Goal: Task Accomplishment & Management: Use online tool/utility

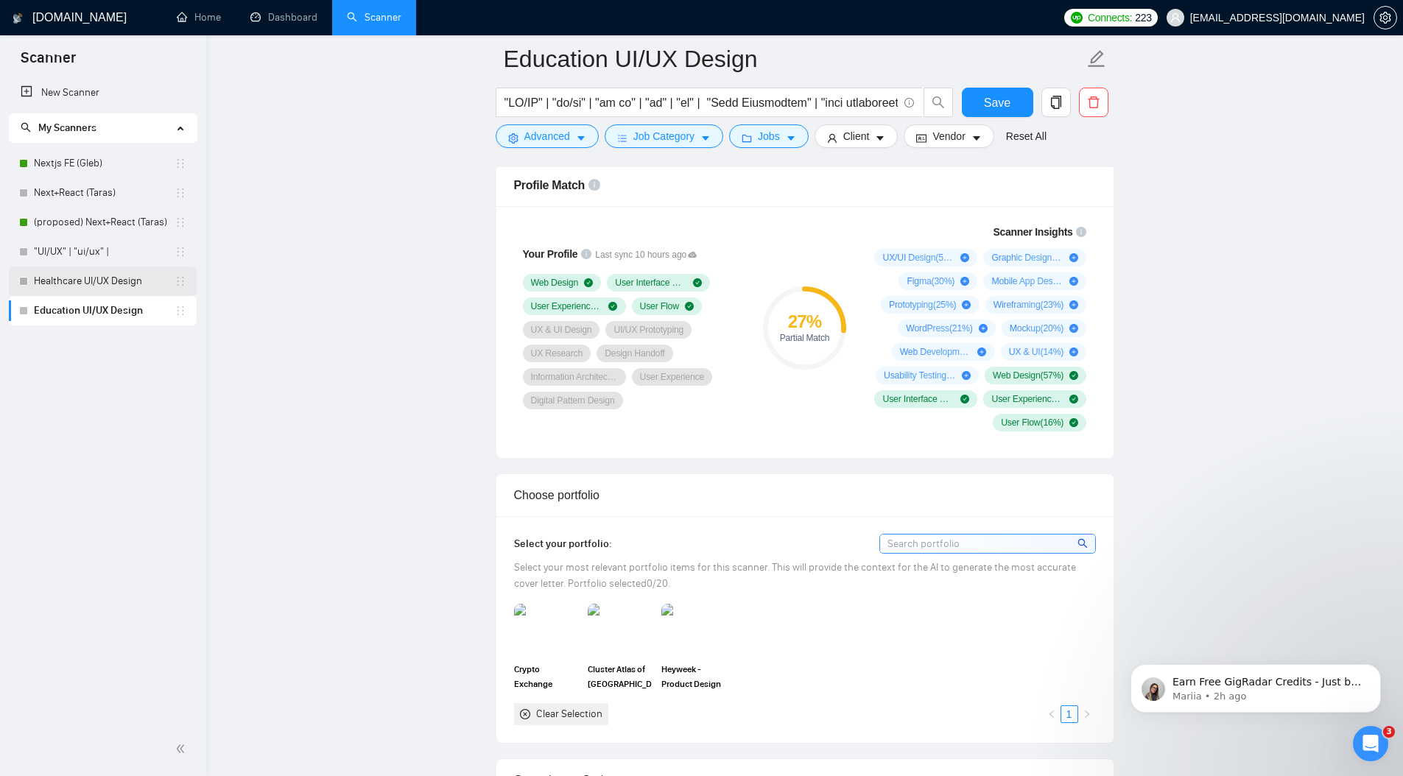
click at [102, 286] on link "Healthcare UI/UX Design" at bounding box center [104, 281] width 141 height 29
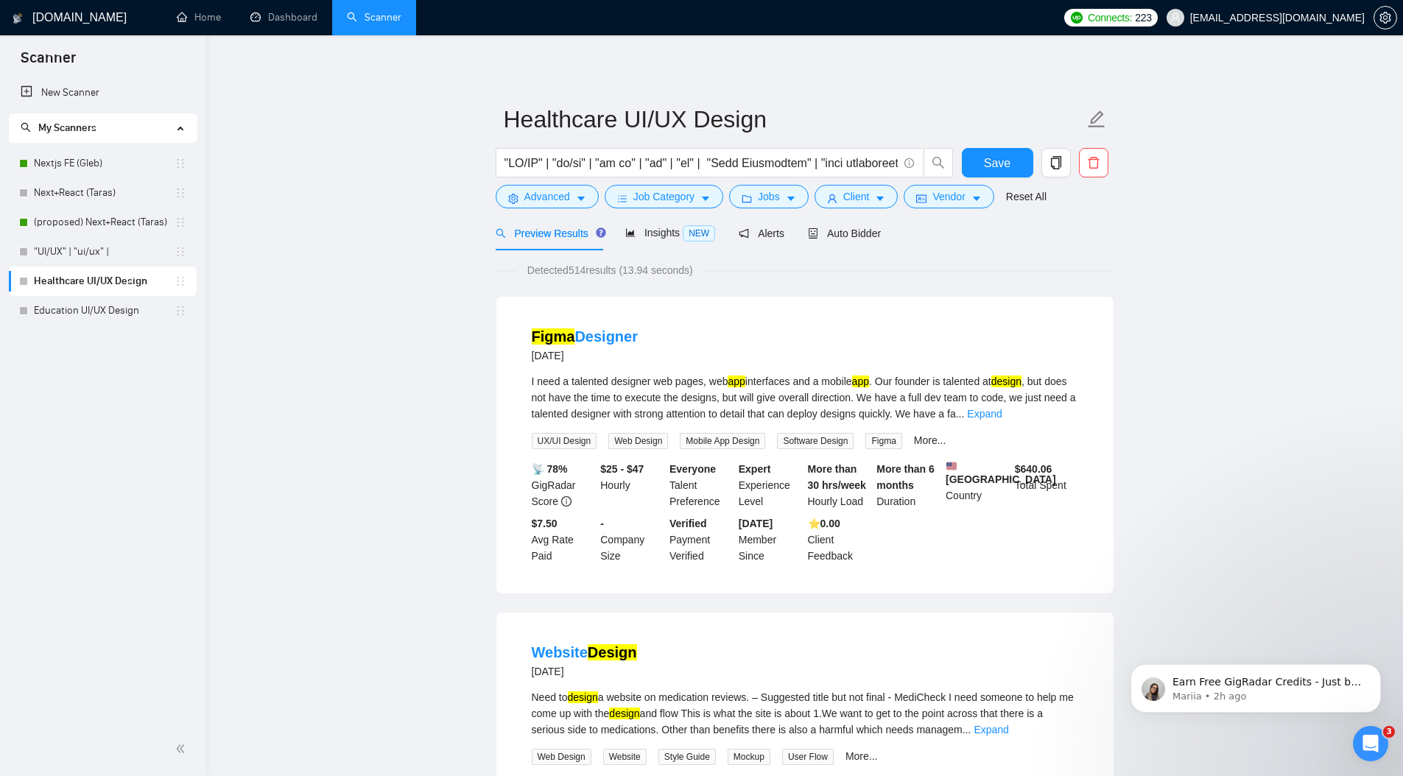
click at [685, 242] on div "Insights NEW" at bounding box center [670, 233] width 90 height 35
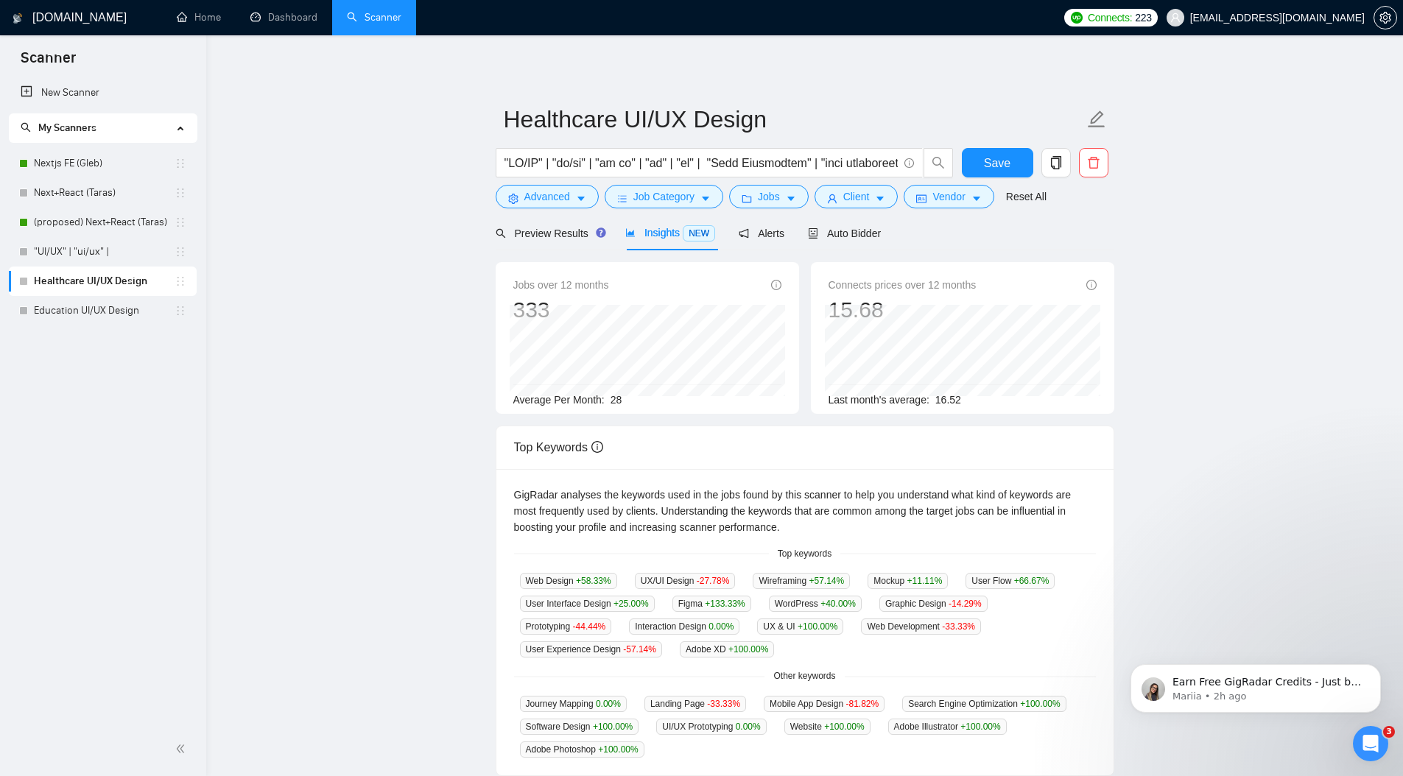
click at [617, 400] on span "28" at bounding box center [617, 400] width 12 height 12
drag, startPoint x: 939, startPoint y: 401, endPoint x: 994, endPoint y: 401, distance: 55.2
click at [994, 401] on div "Last month's average: 16.52" at bounding box center [962, 400] width 268 height 16
click at [340, 479] on main "Healthcare UI/UX Design Save Advanced Job Category Jobs Client Vendor Reset All…" at bounding box center [805, 564] width 1150 height 1010
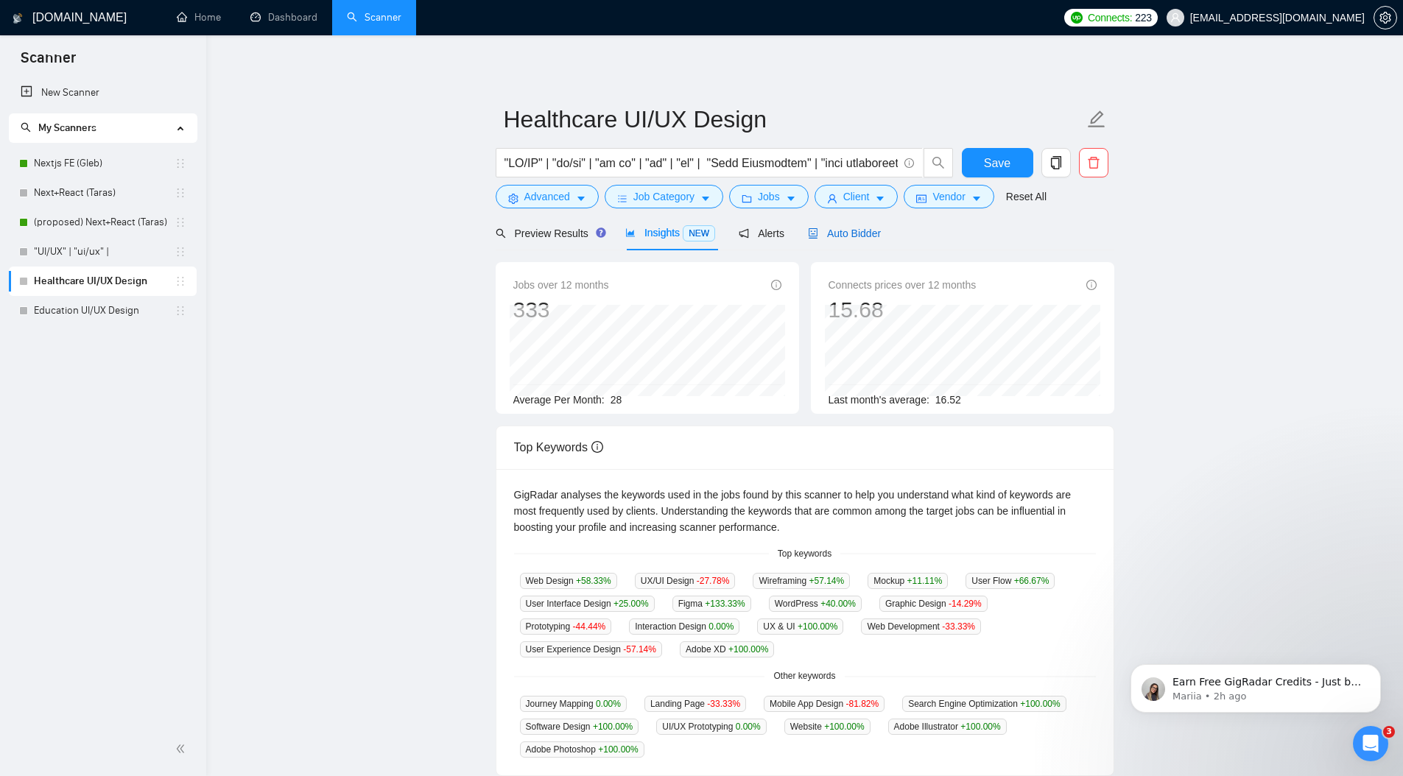
click at [881, 237] on span "Auto Bidder" at bounding box center [844, 234] width 73 height 12
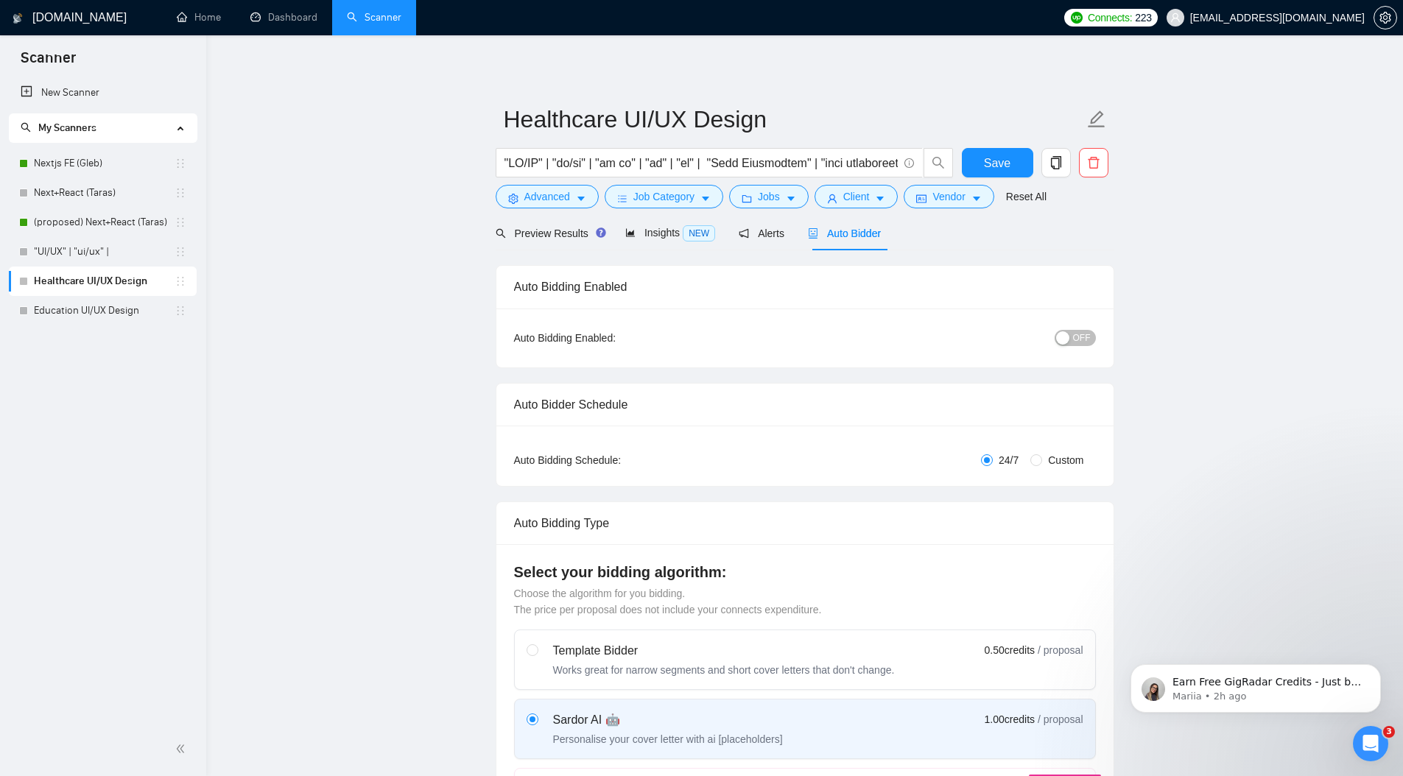
radio input "false"
radio input "true"
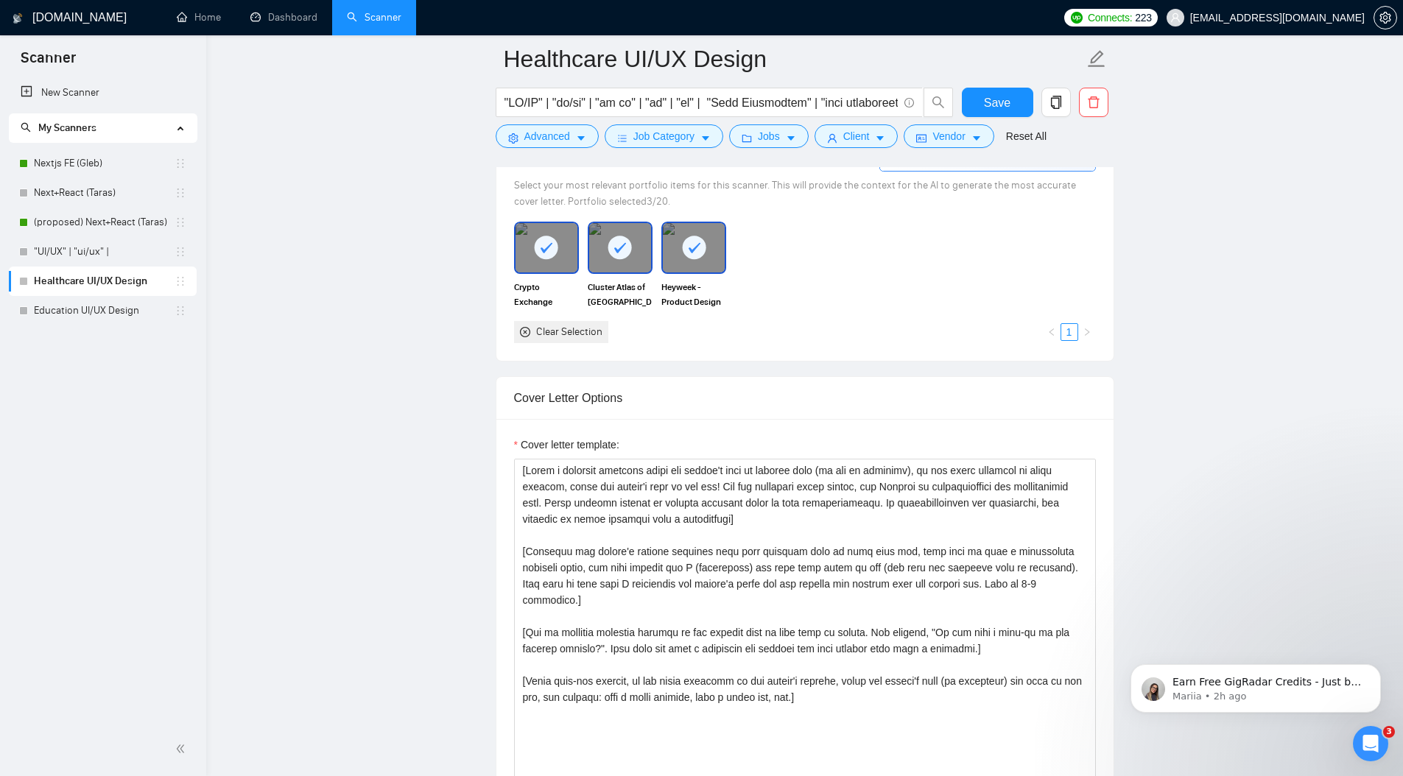
scroll to position [1573, 0]
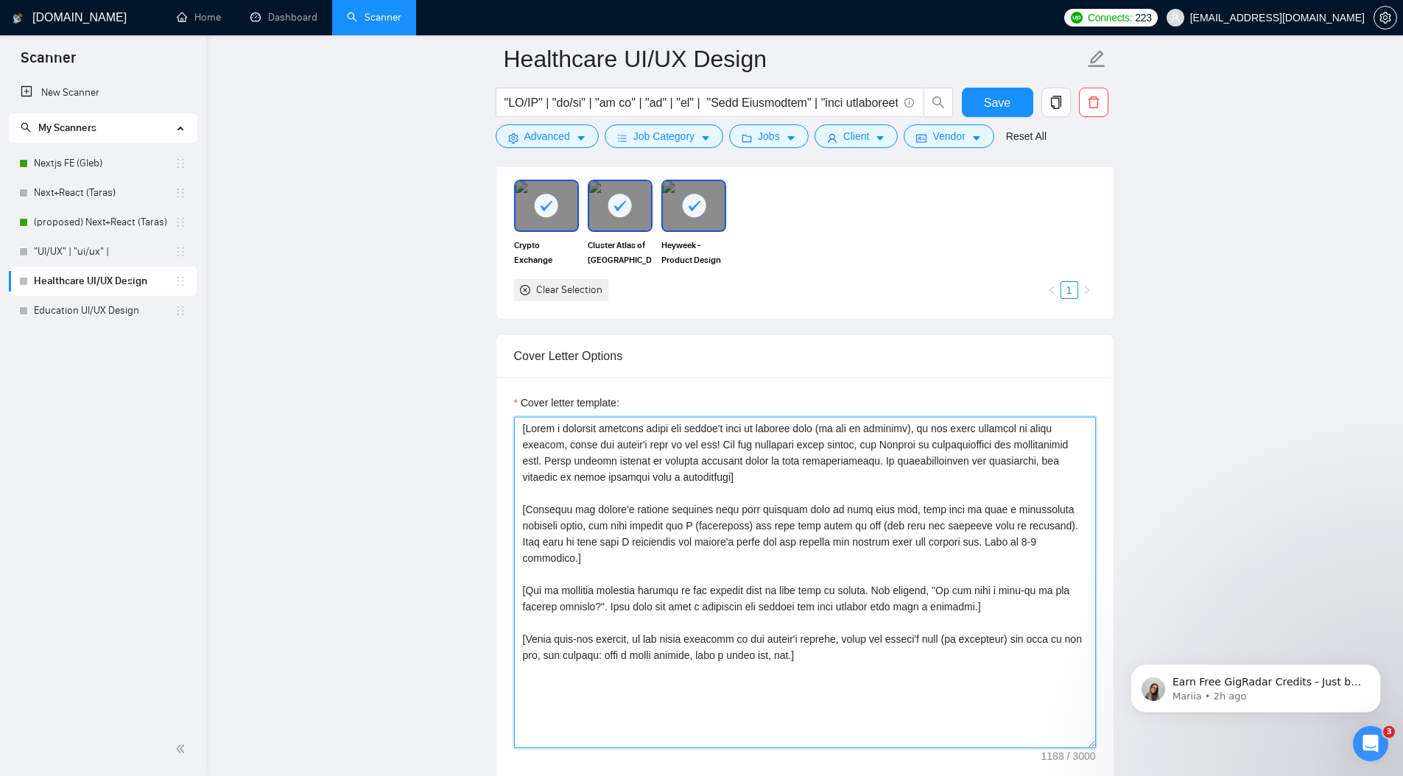
click at [663, 499] on textarea "Cover letter template:" at bounding box center [805, 582] width 582 height 331
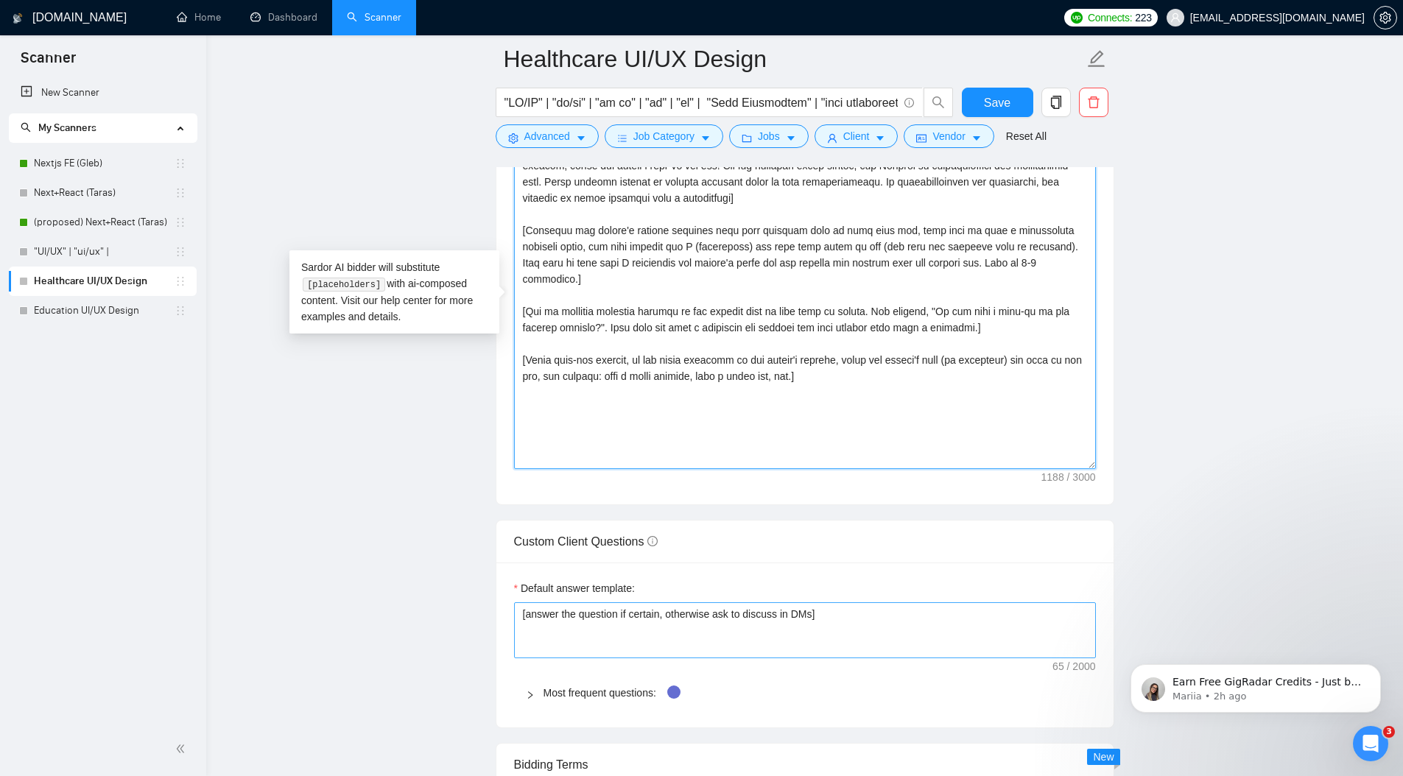
scroll to position [1894, 0]
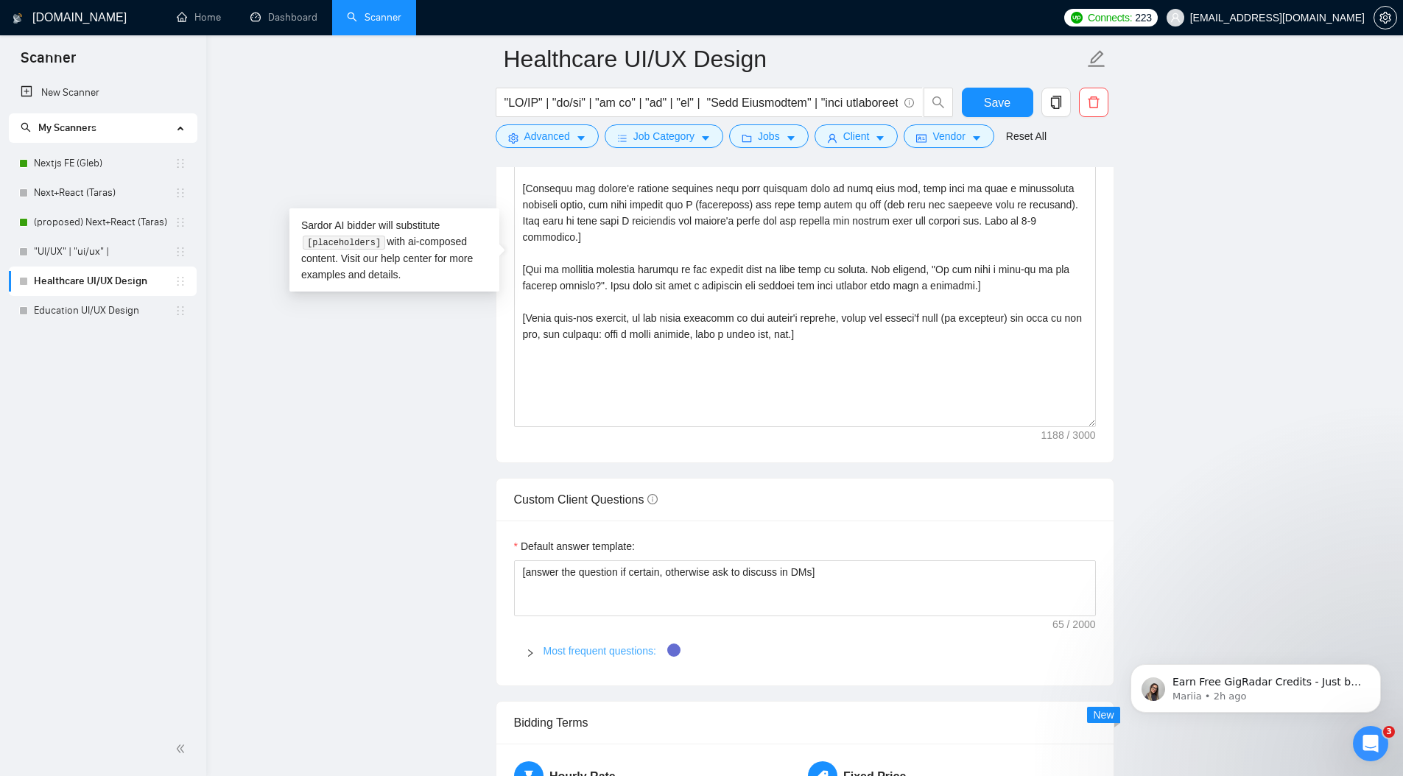
click at [557, 650] on link "Most frequent questions:" at bounding box center [599, 651] width 113 height 12
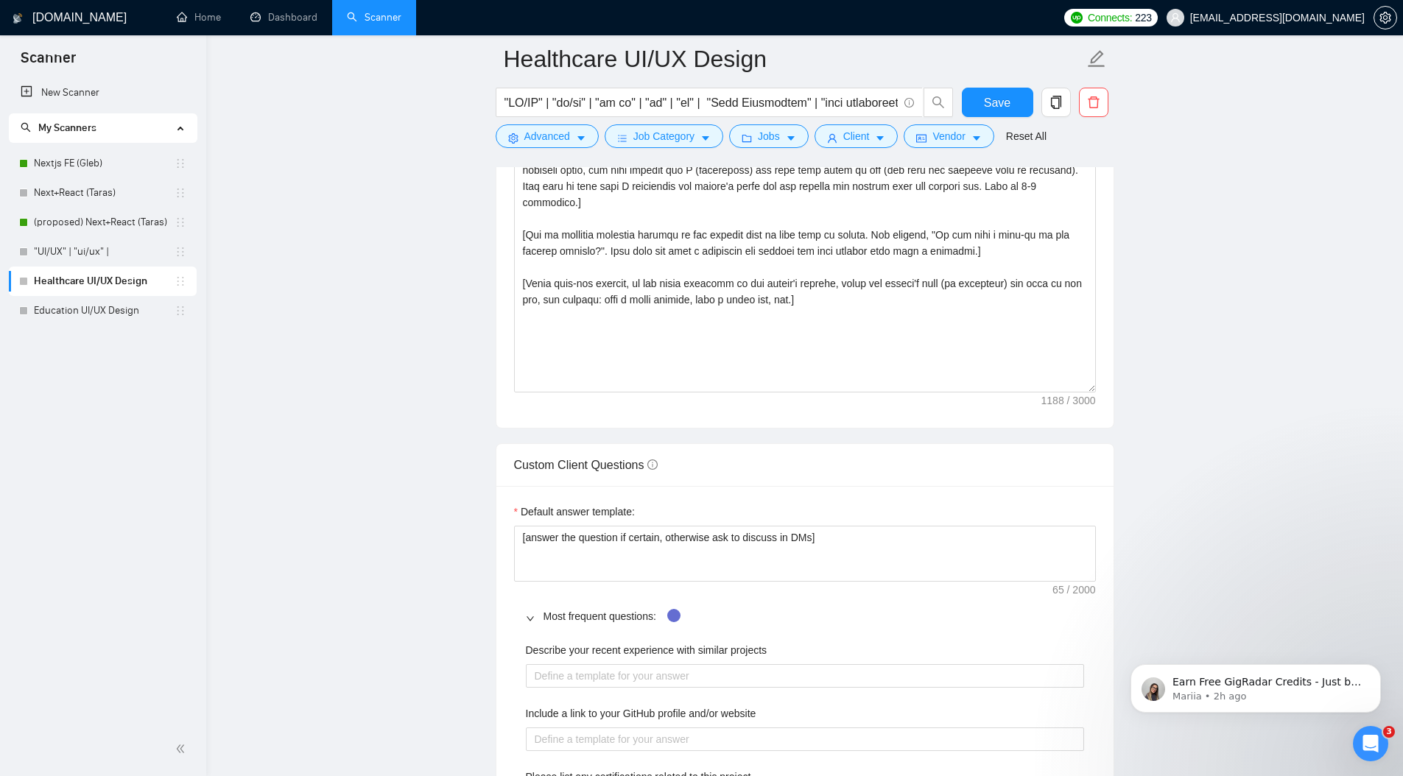
scroll to position [1951, 0]
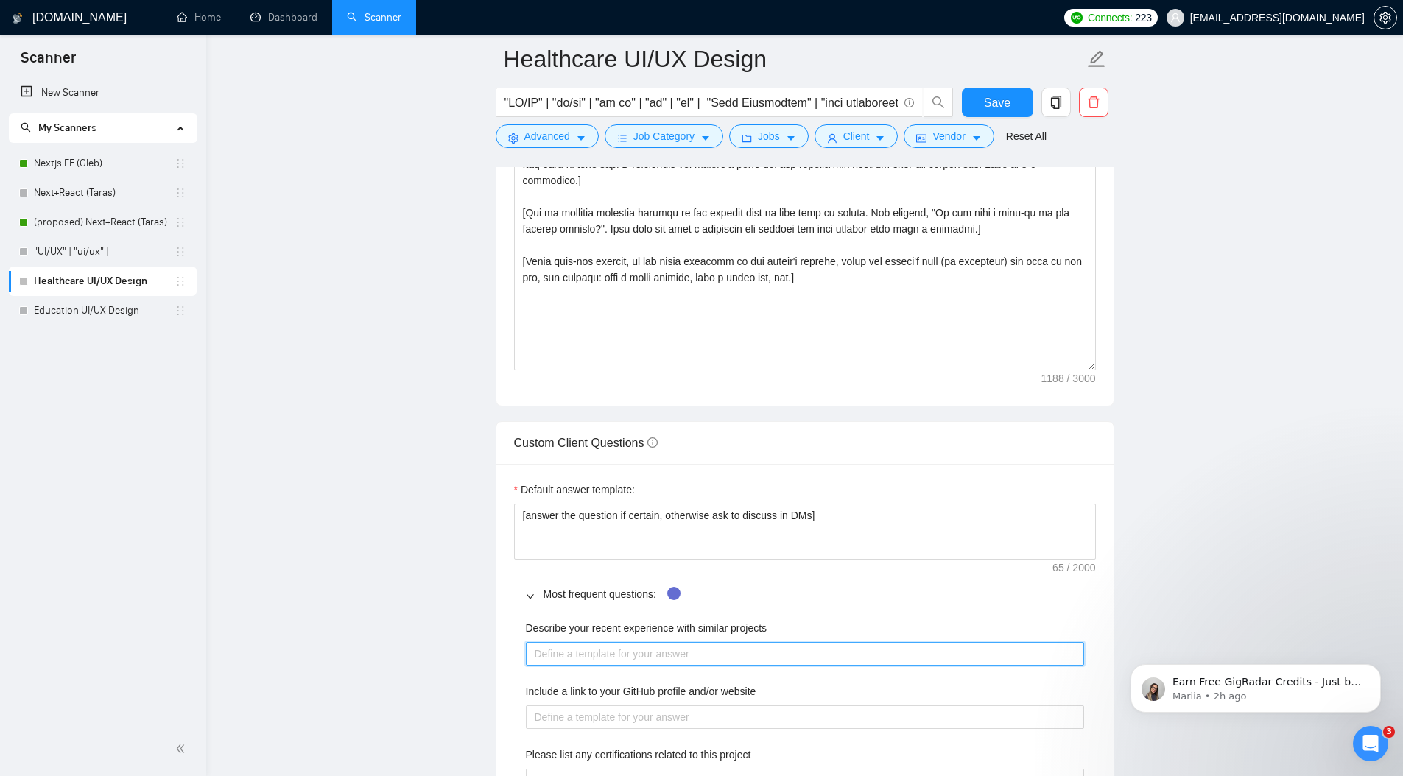
click at [681, 654] on projects "Describe your recent experience with similar projects" at bounding box center [805, 654] width 558 height 24
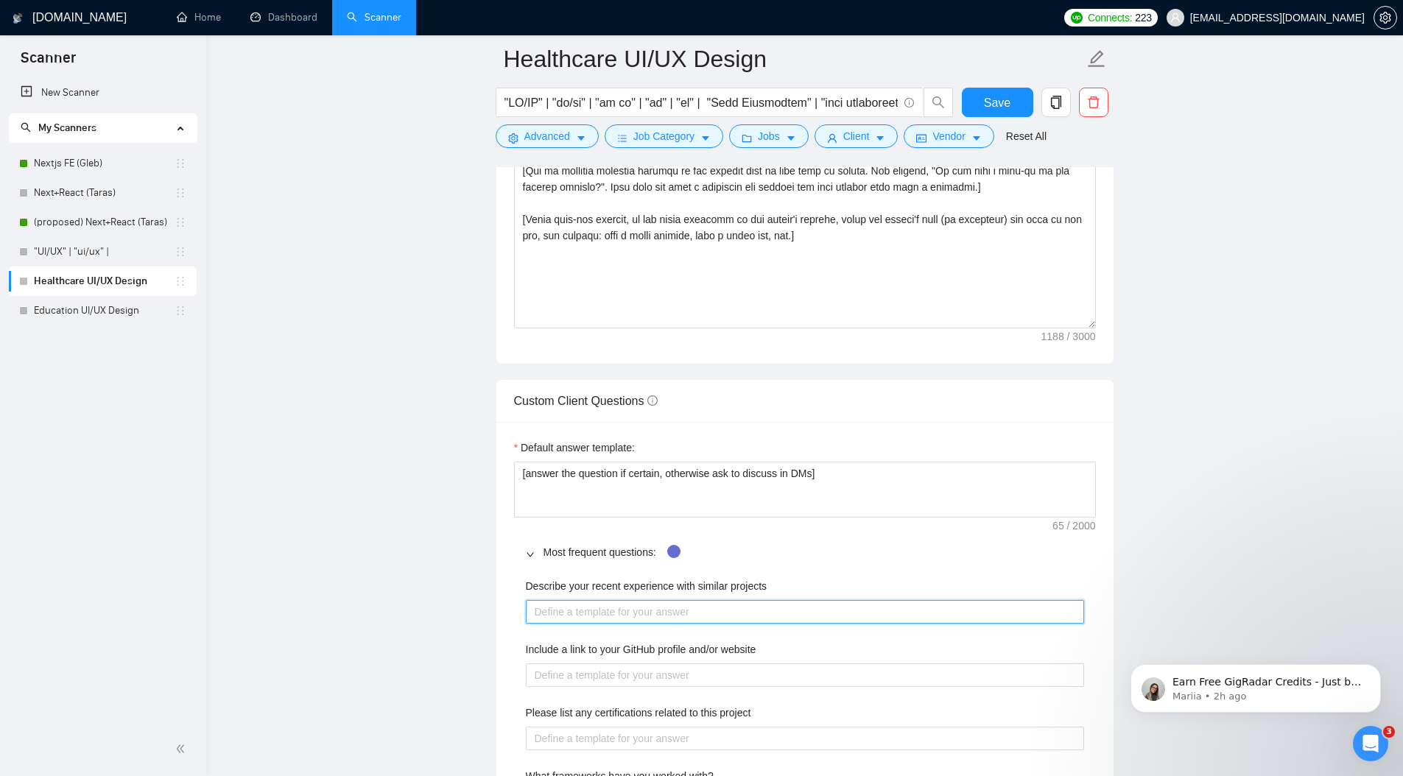
scroll to position [2022, 0]
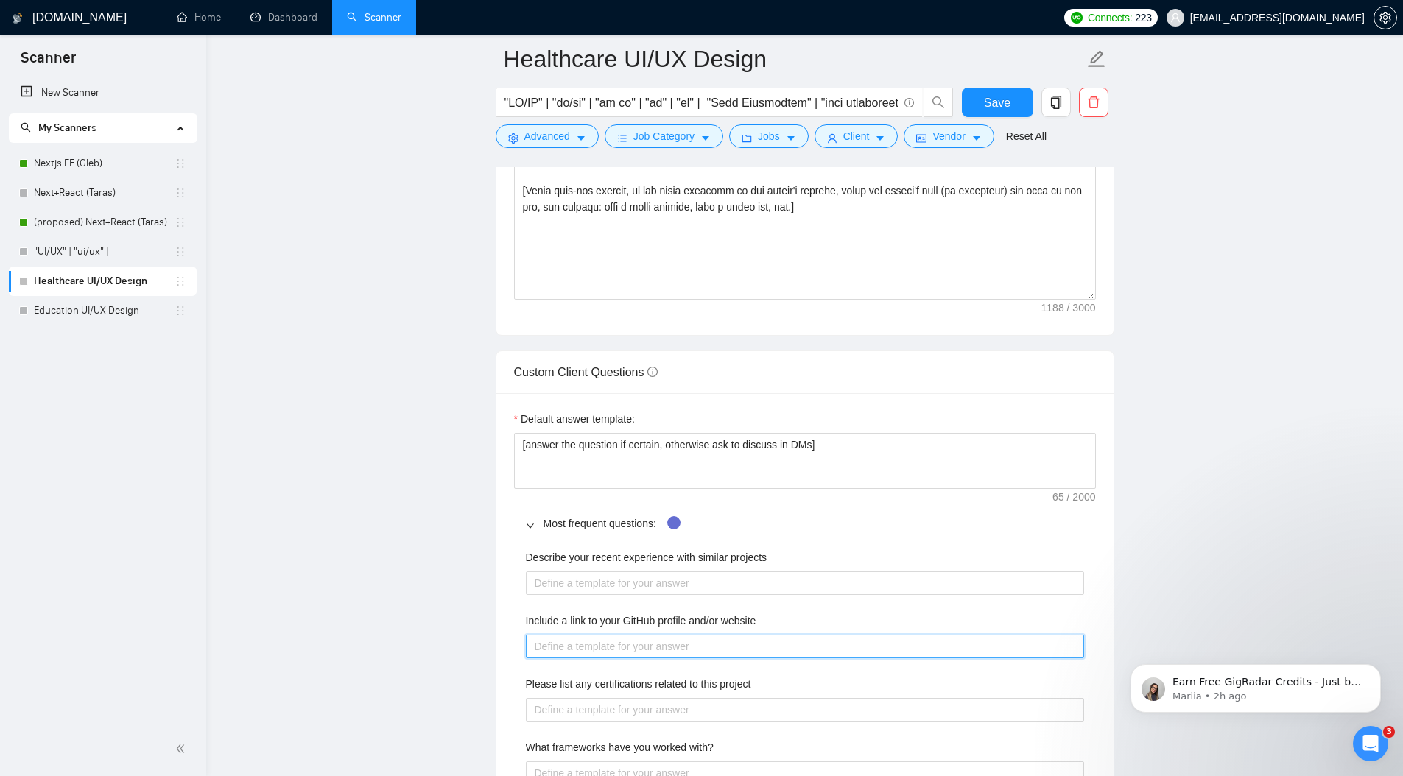
click at [659, 639] on website "Include a link to your GitHub profile and/or website" at bounding box center [805, 647] width 558 height 24
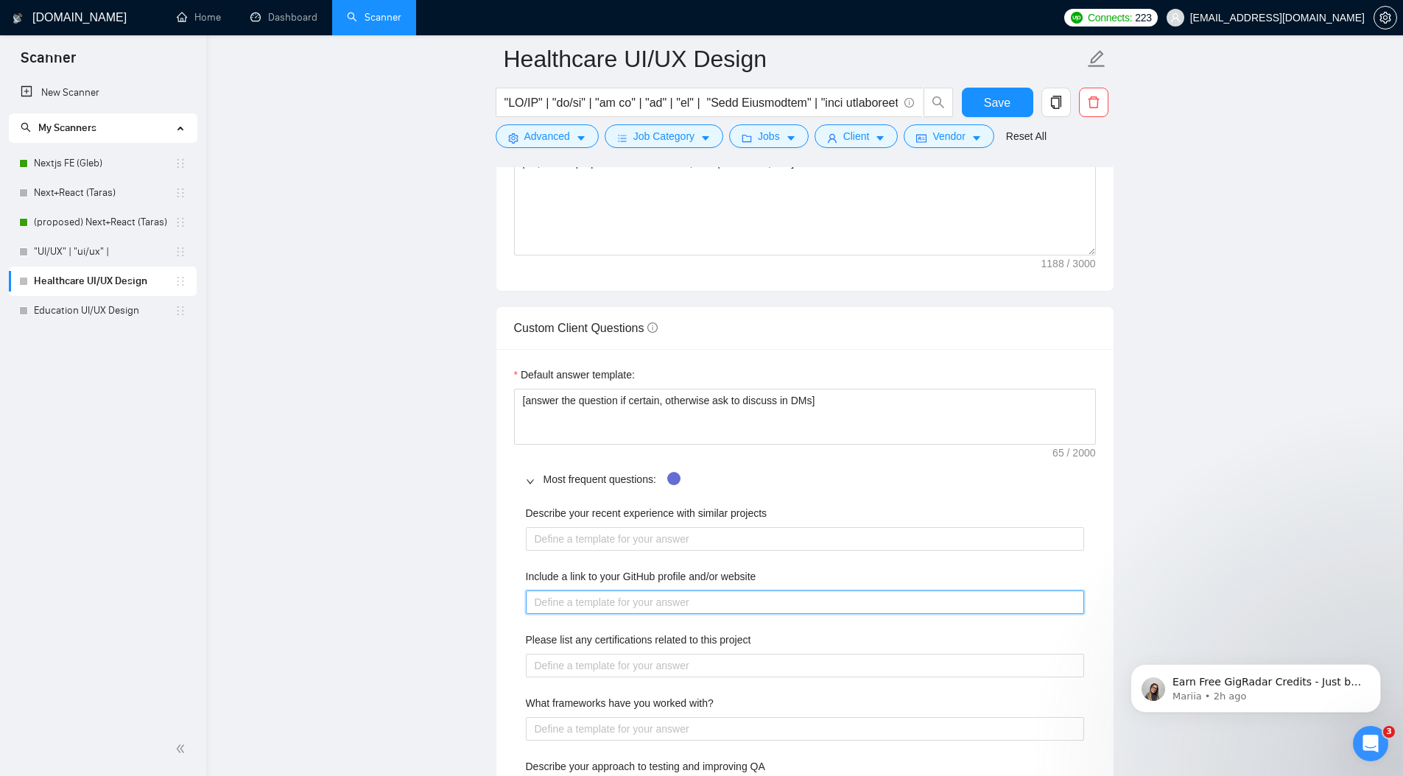
scroll to position [2078, 0]
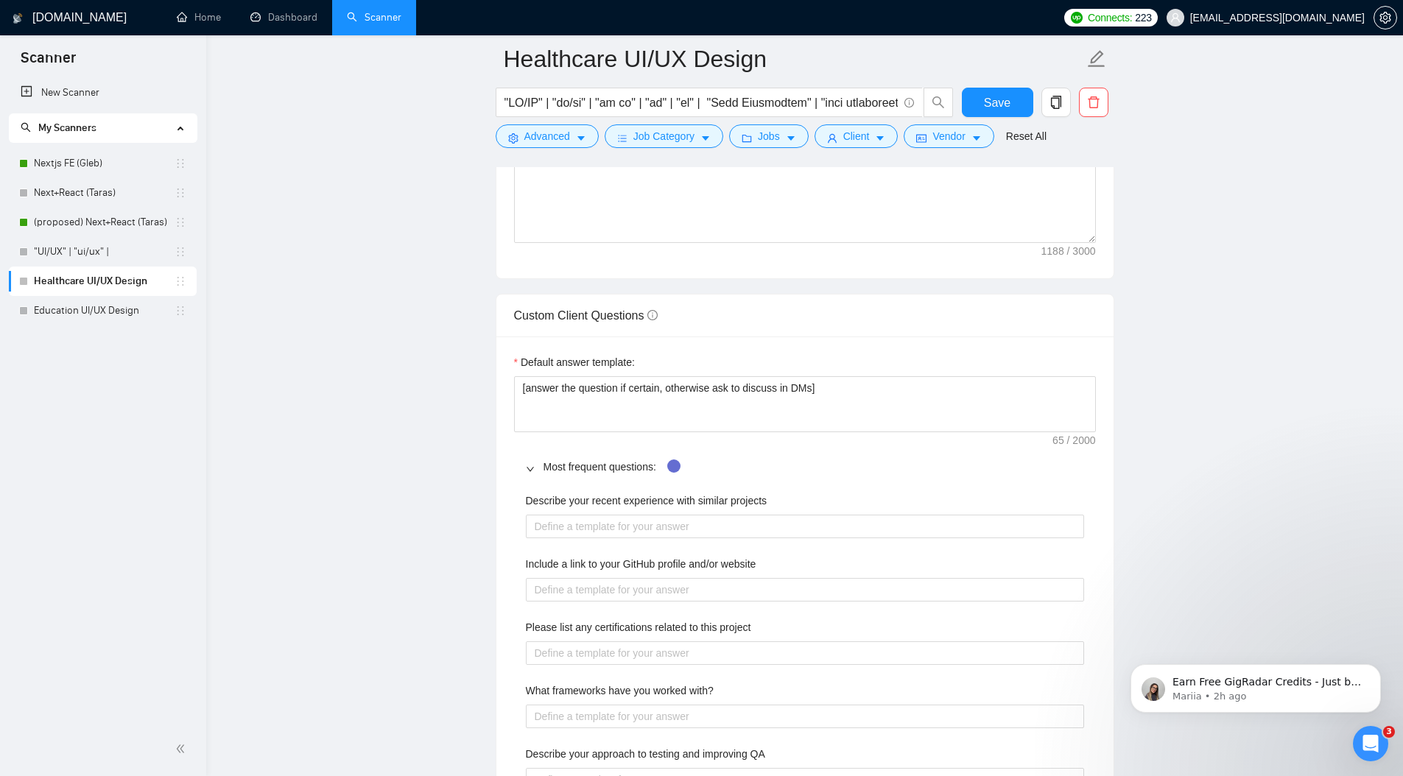
click at [643, 563] on label "Include a link to your GitHub profile and/or website" at bounding box center [641, 564] width 231 height 16
click at [643, 578] on website "Include a link to your GitHub profile and/or website" at bounding box center [805, 590] width 558 height 24
click at [643, 563] on label "Include a link to your GitHub profile and/or website" at bounding box center [641, 564] width 231 height 16
click at [643, 578] on website "Include a link to your GitHub profile and/or website" at bounding box center [805, 590] width 558 height 24
click at [643, 563] on label "Include a link to your GitHub profile and/or website" at bounding box center [641, 564] width 231 height 16
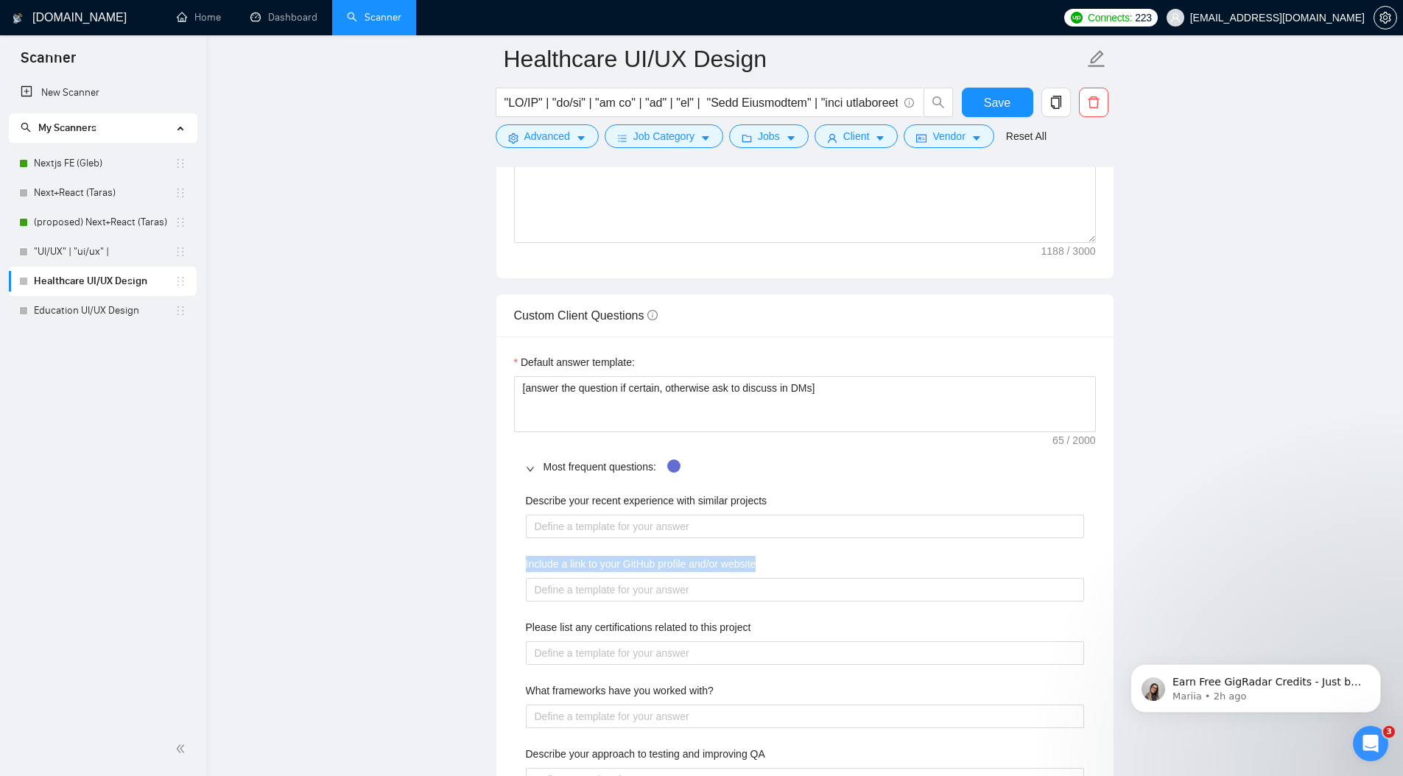
click at [643, 578] on website "Include a link to your GitHub profile and/or website" at bounding box center [805, 590] width 558 height 24
click at [574, 565] on label "Include a link to your GitHub profile and/or website" at bounding box center [641, 564] width 231 height 16
click at [574, 578] on website "Include a link to your GitHub profile and/or website" at bounding box center [805, 590] width 558 height 24
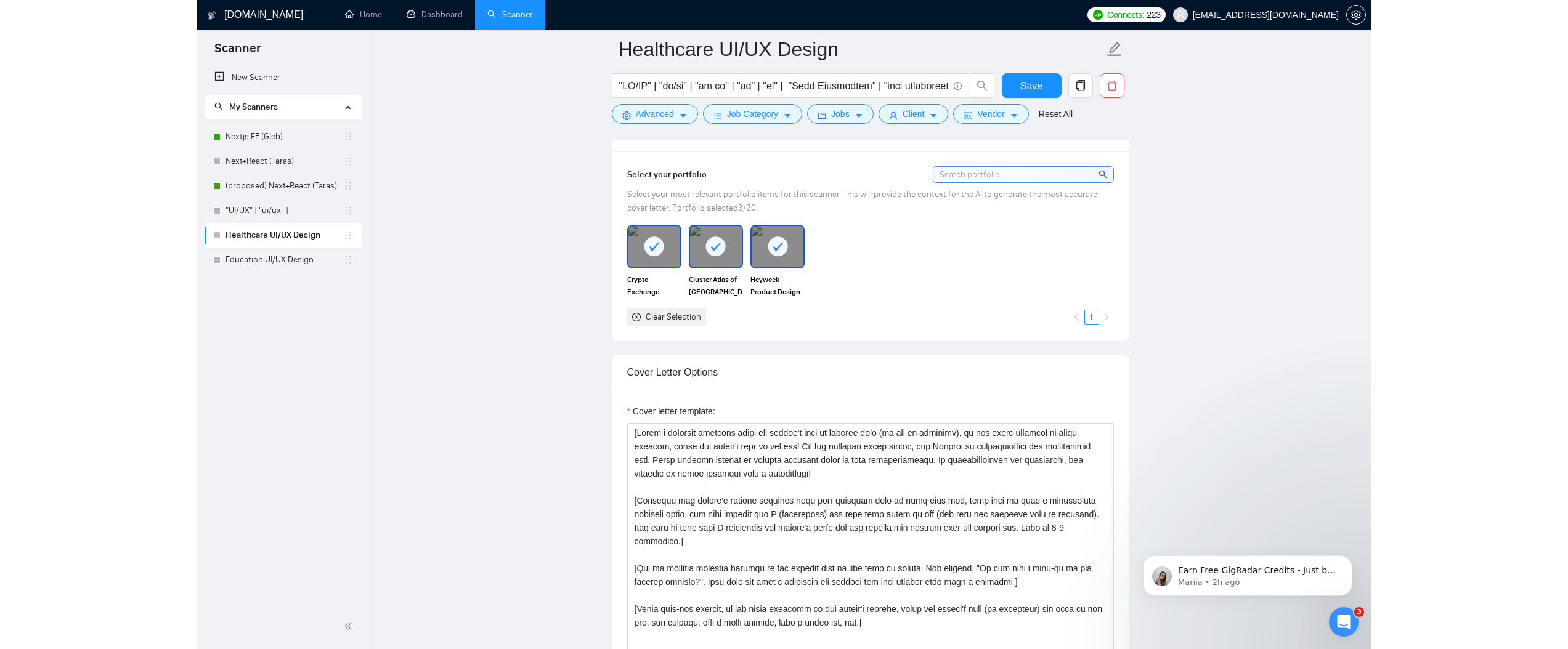
scroll to position [1218, 0]
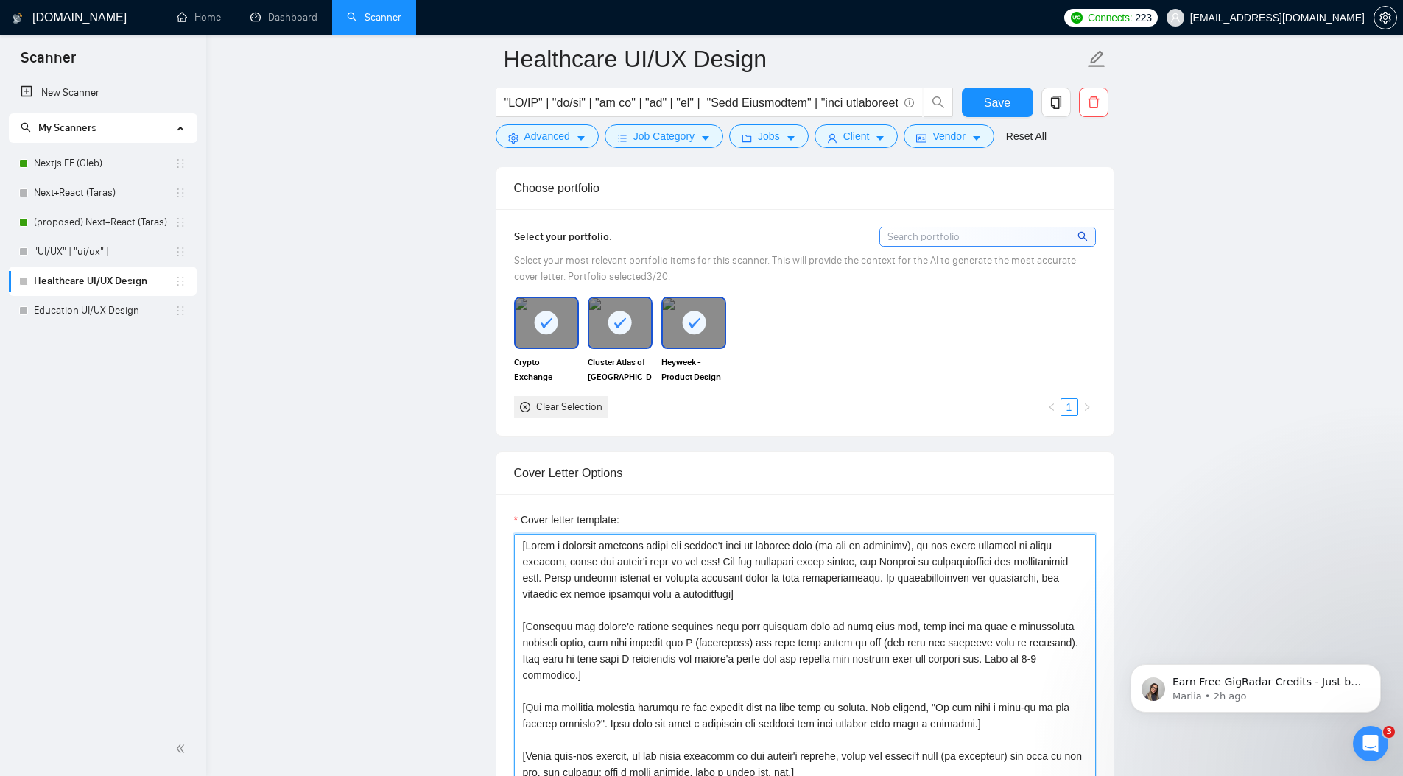
click at [594, 632] on textarea "Cover letter template:" at bounding box center [805, 699] width 582 height 331
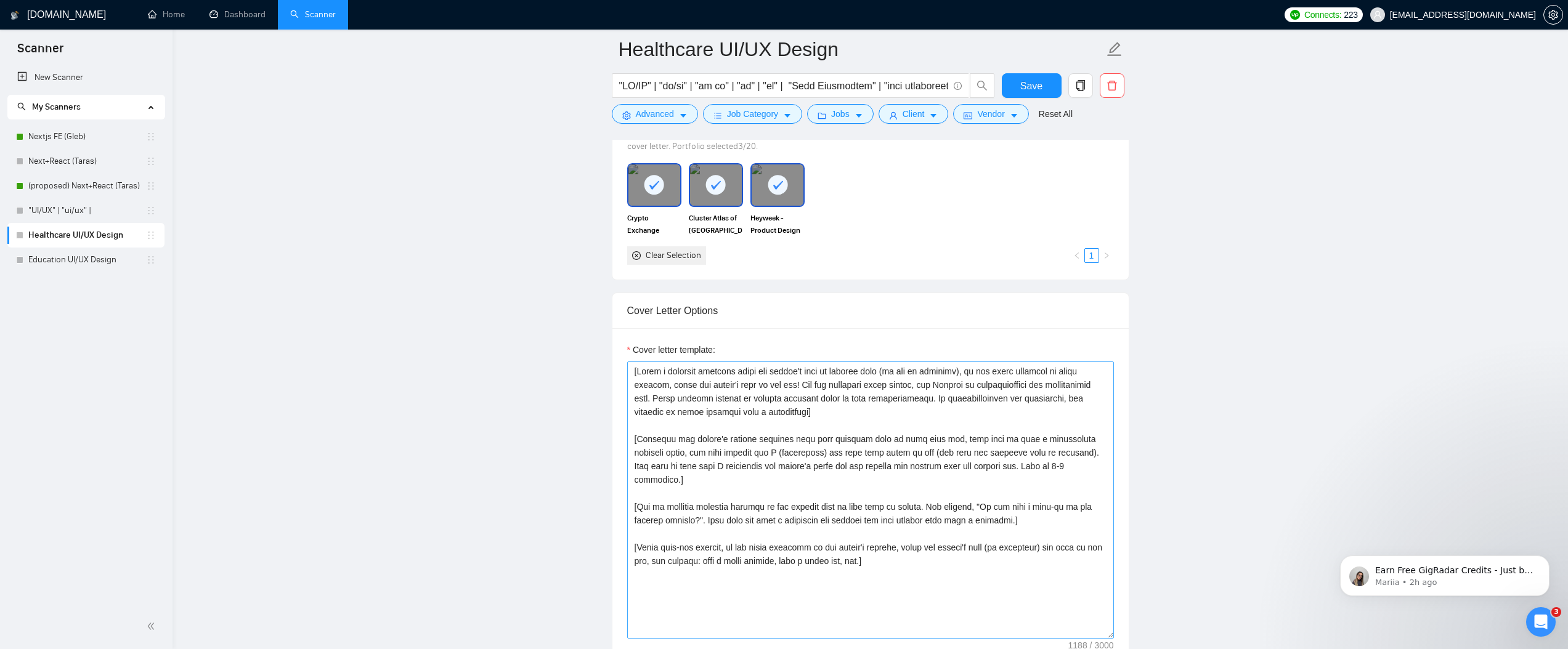
scroll to position [1025, 0]
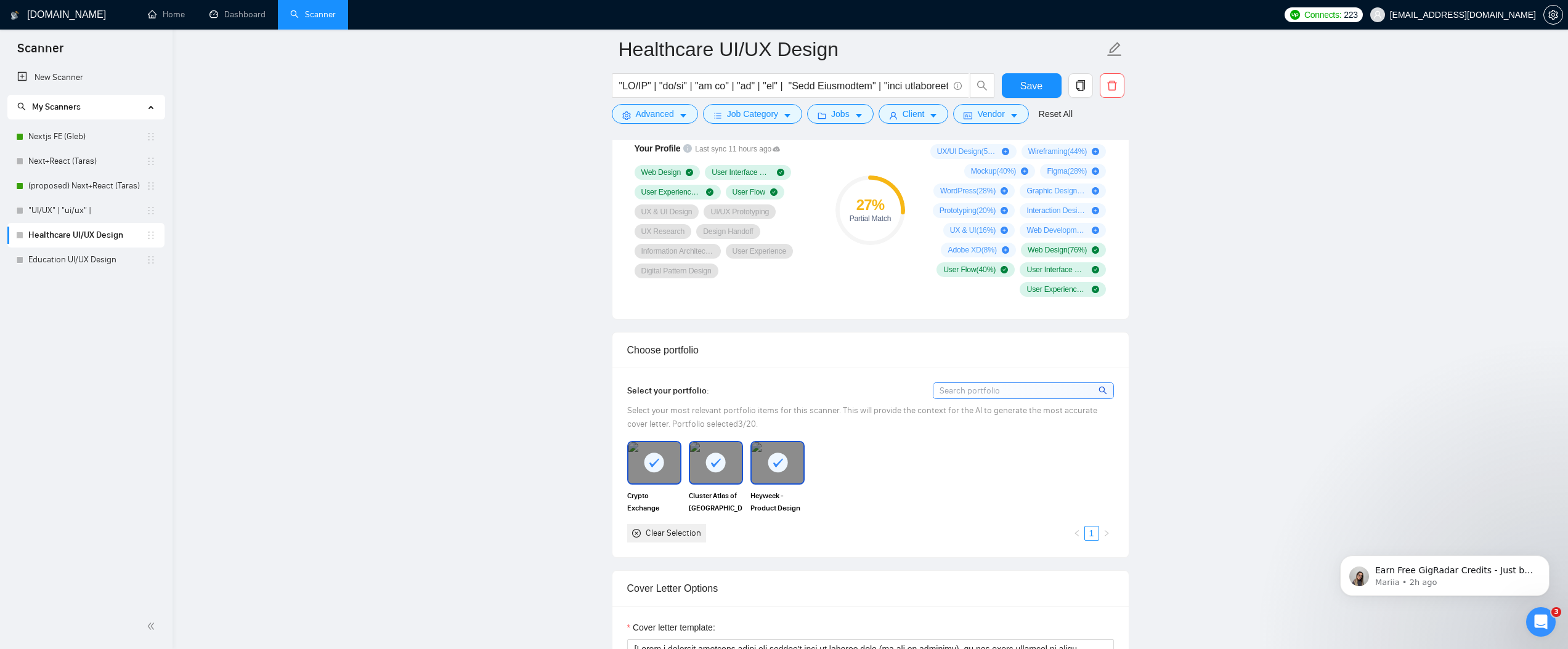
click at [656, 457] on rect at bounding box center [654, 462] width 20 height 20
click at [710, 464] on rect at bounding box center [716, 462] width 20 height 20
click at [792, 466] on div at bounding box center [777, 462] width 52 height 41
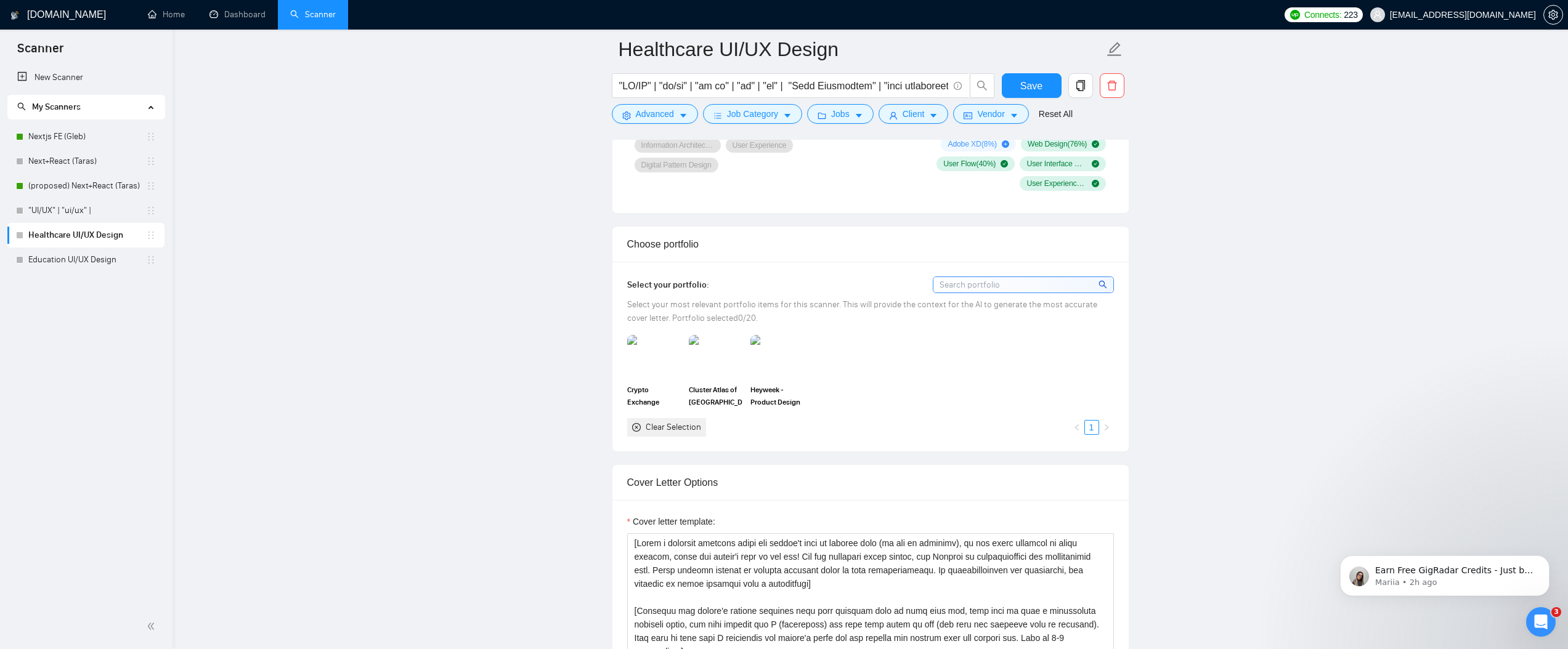
scroll to position [1396, 0]
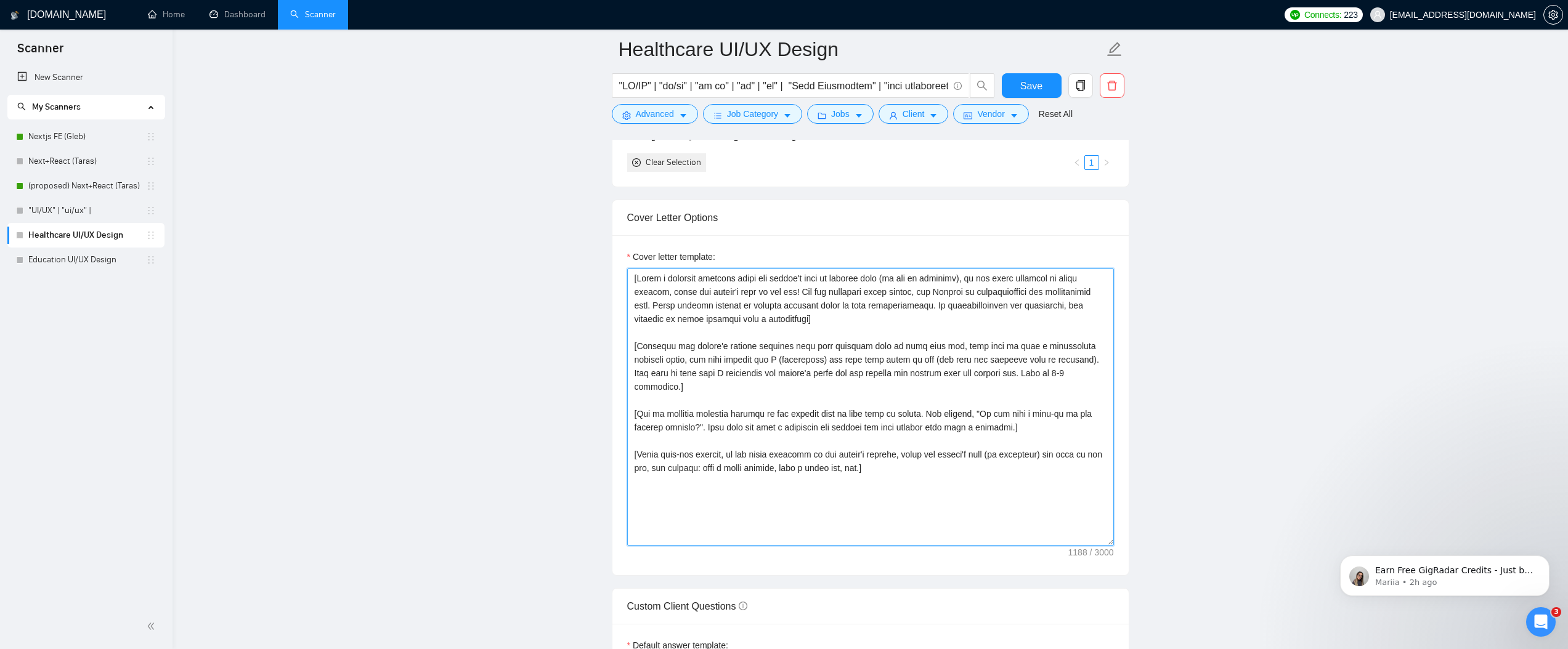
click at [824, 401] on textarea "Cover letter template:" at bounding box center [871, 406] width 487 height 277
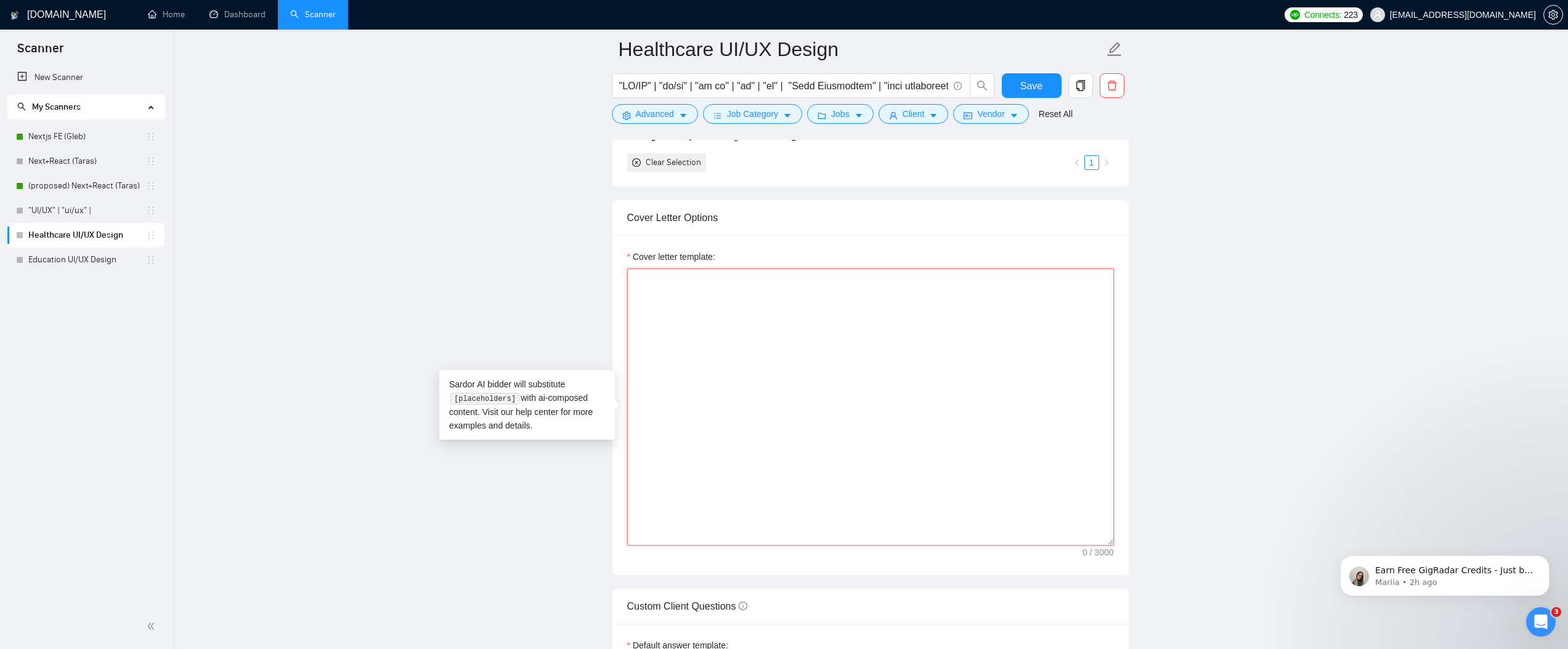
paste textarea "Lorem [Ipsumd Sita], Co adip el Seddoe, tem I utlab etdo ma aliq eni admi [Ven …"
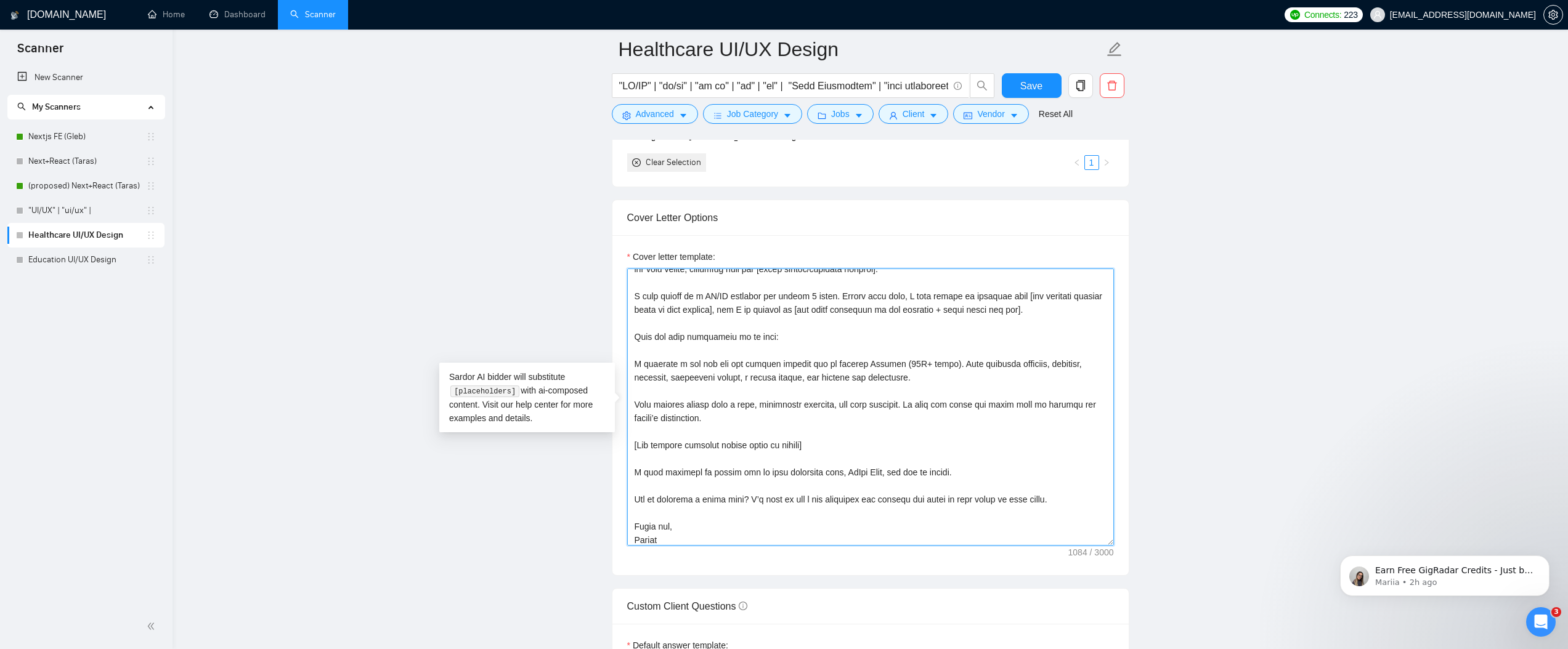
scroll to position [0, 0]
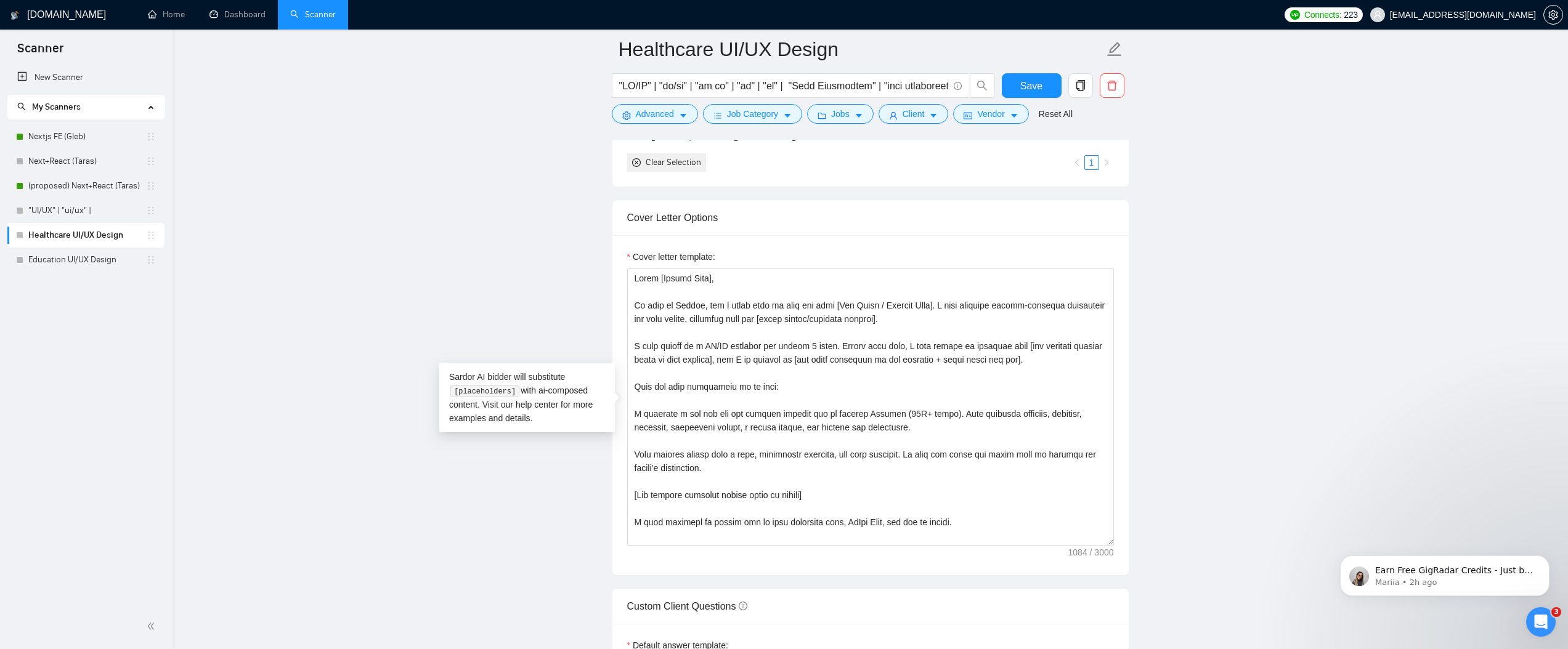
click at [495, 296] on main "Healthcare UI/UX Design Save Advanced Job Category Jobs Client Vendor Reset All…" at bounding box center [870, 527] width 1356 height 3748
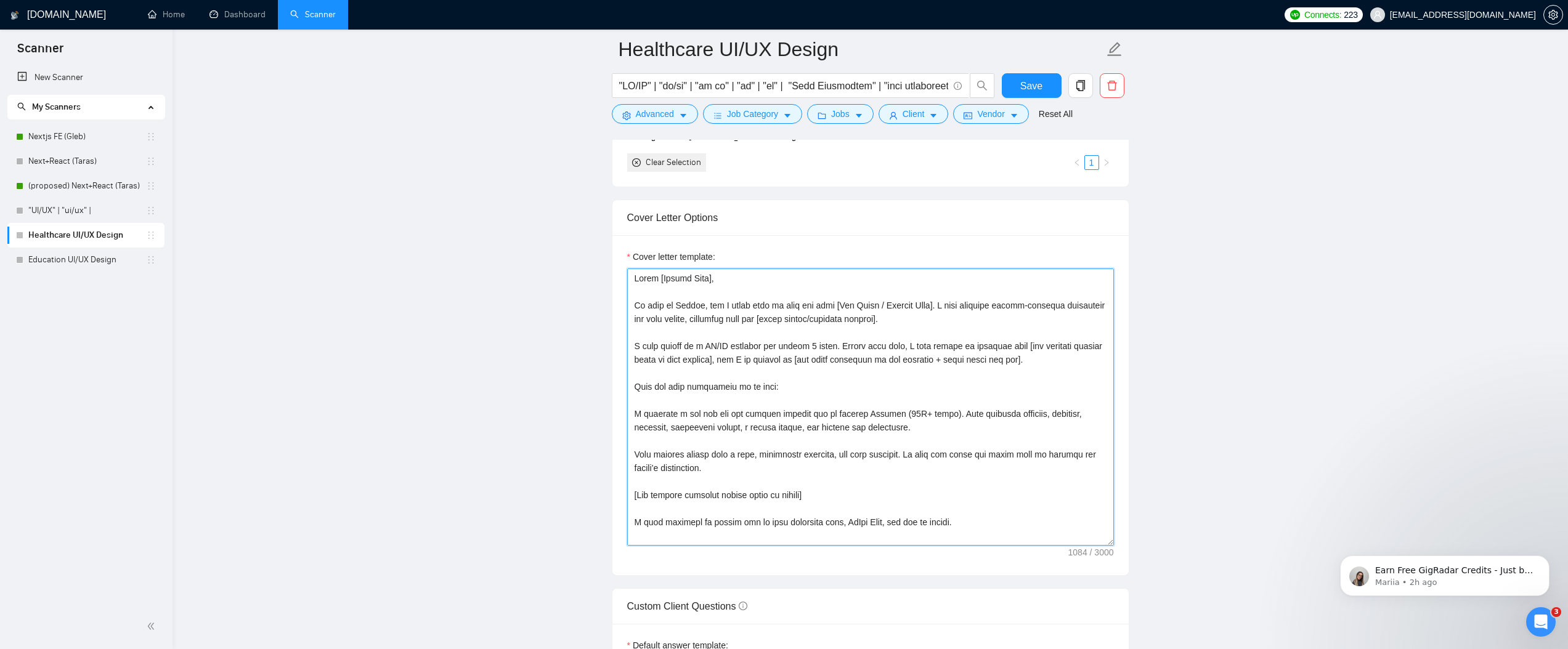
click at [634, 412] on textarea "Cover letter template:" at bounding box center [871, 406] width 487 height 277
paste textarea "👉"
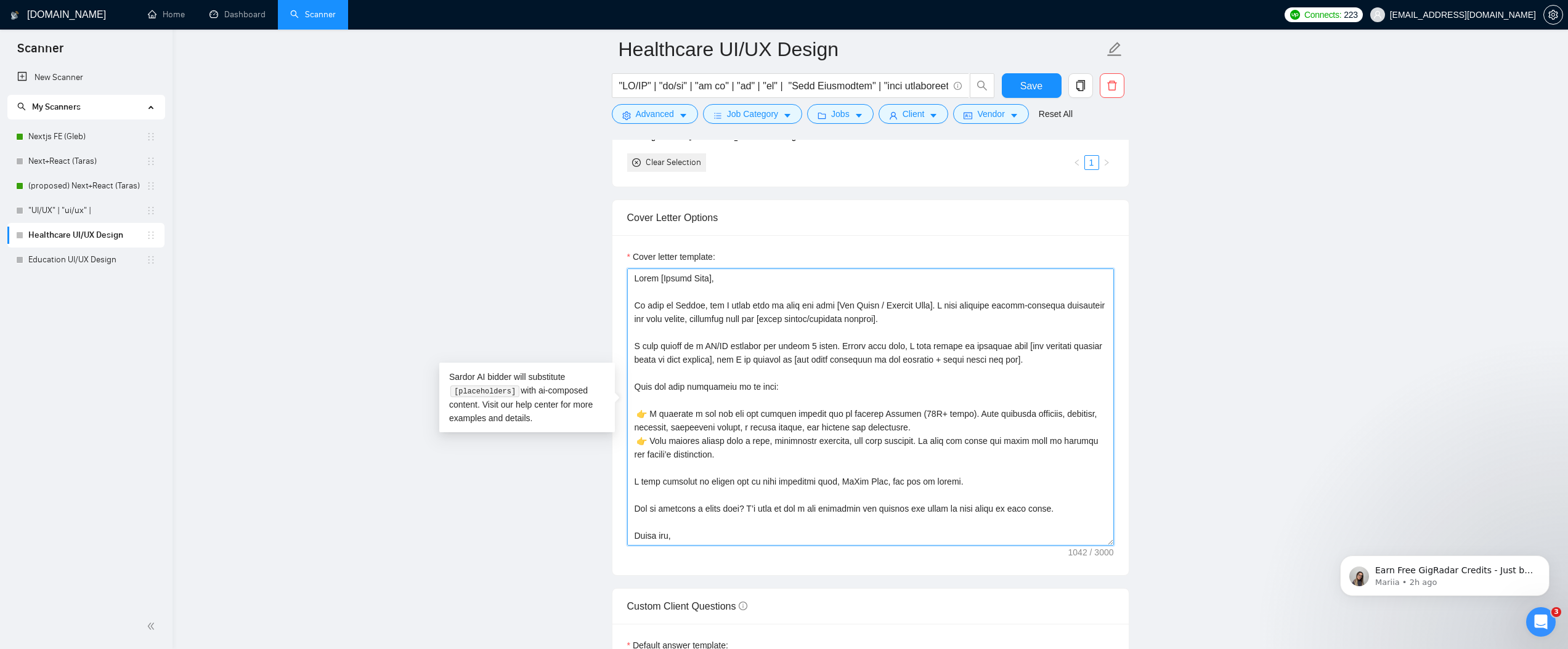
scroll to position [13, 0]
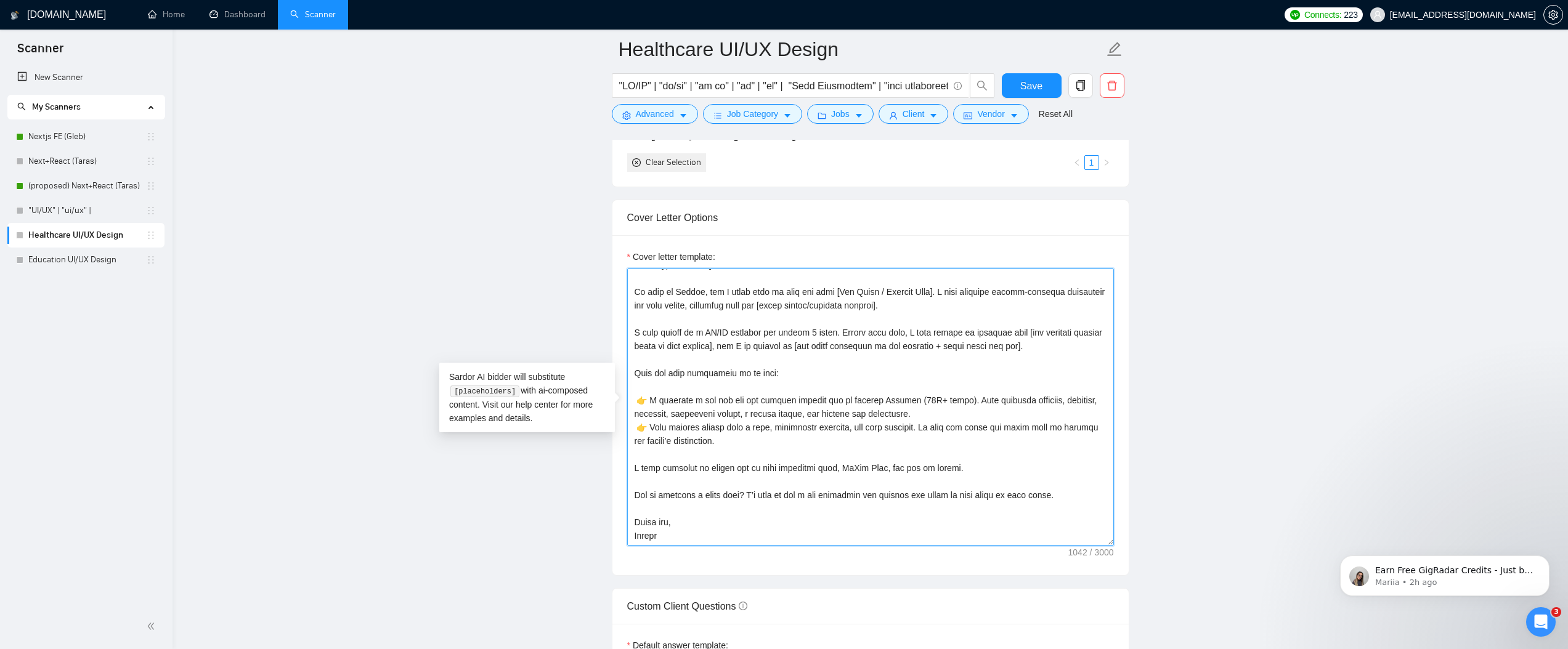
drag, startPoint x: 674, startPoint y: 536, endPoint x: 630, endPoint y: 527, distance: 44.9
click at [630, 527] on textarea "Cover letter template:" at bounding box center [871, 406] width 487 height 277
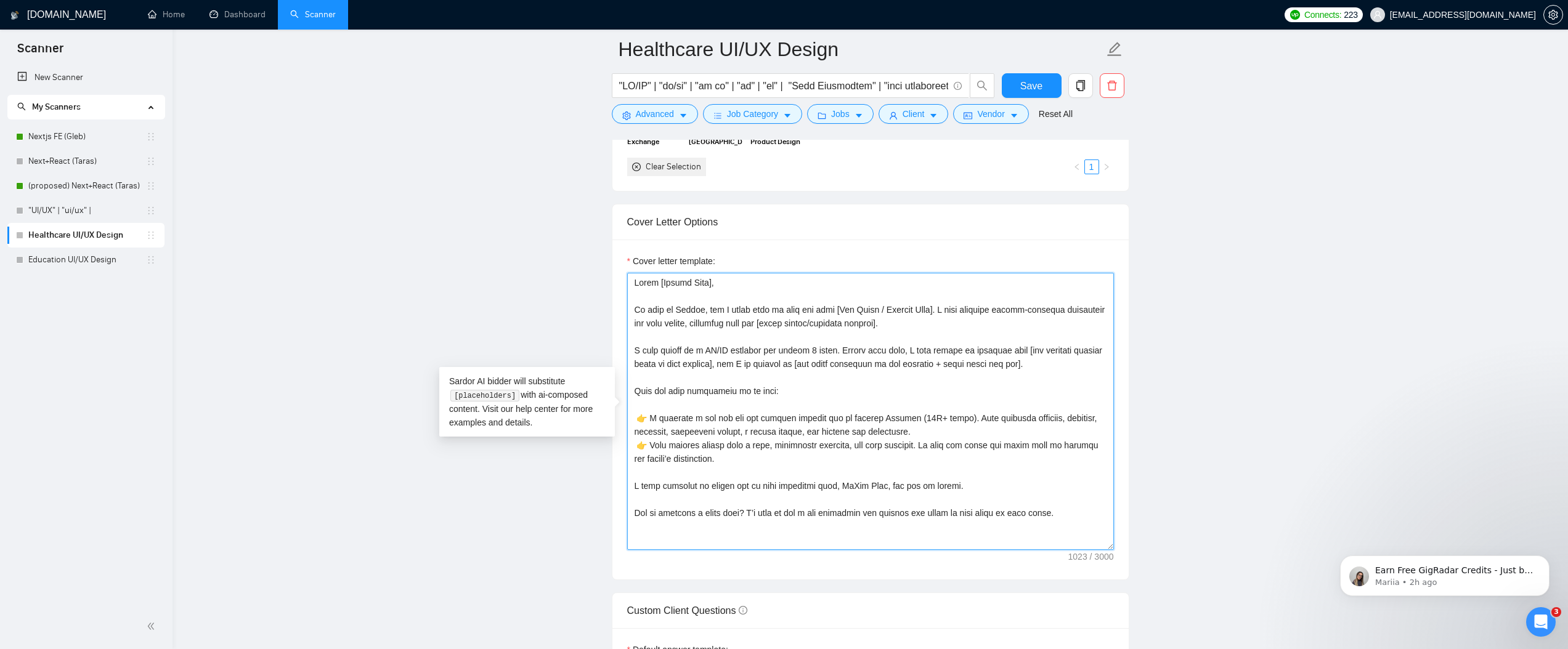
scroll to position [1385, 0]
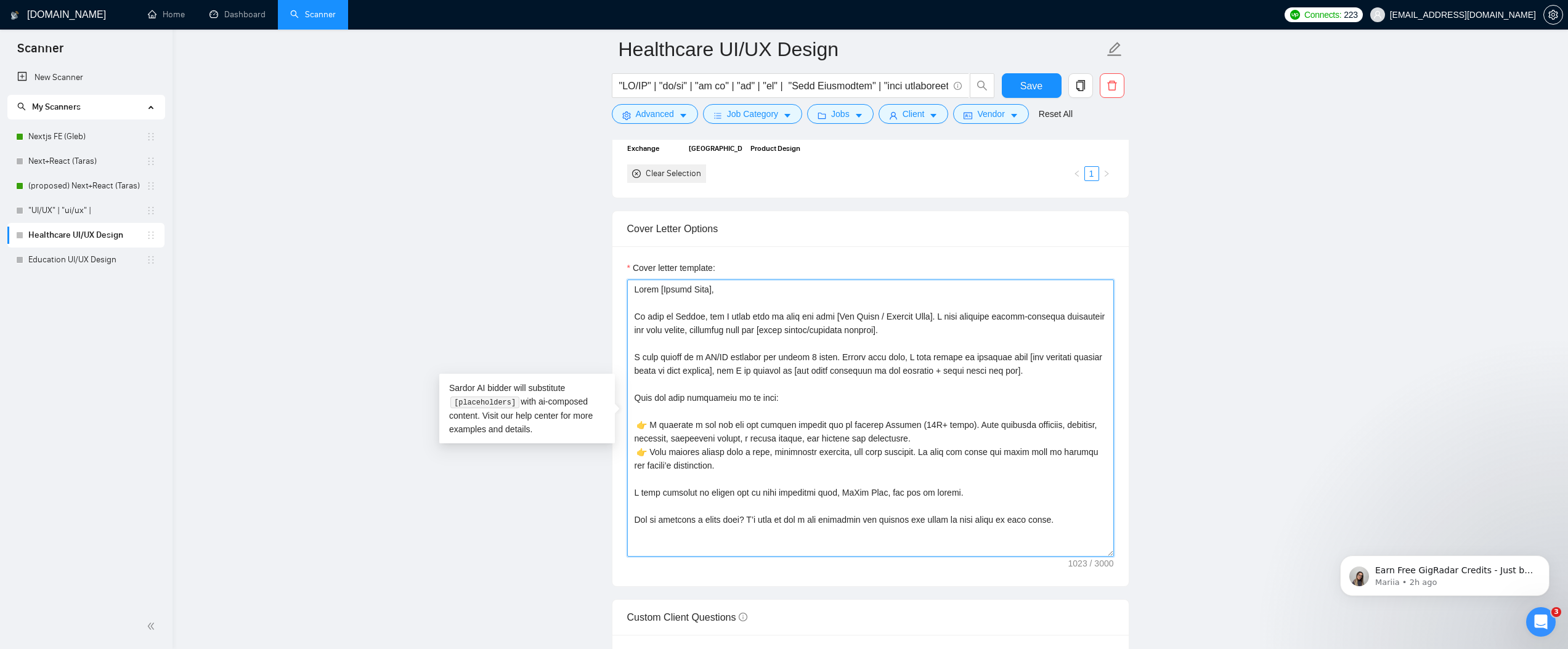
click at [922, 330] on textarea "Cover letter template:" at bounding box center [871, 417] width 487 height 277
click at [730, 329] on textarea "Cover letter template:" at bounding box center [871, 417] width 487 height 277
drag, startPoint x: 830, startPoint y: 328, endPoint x: 939, endPoint y: 324, distance: 109.1
click at [939, 324] on textarea "Cover letter template:" at bounding box center [871, 417] width 487 height 277
click at [1052, 340] on textarea "Cover letter template:" at bounding box center [871, 417] width 487 height 277
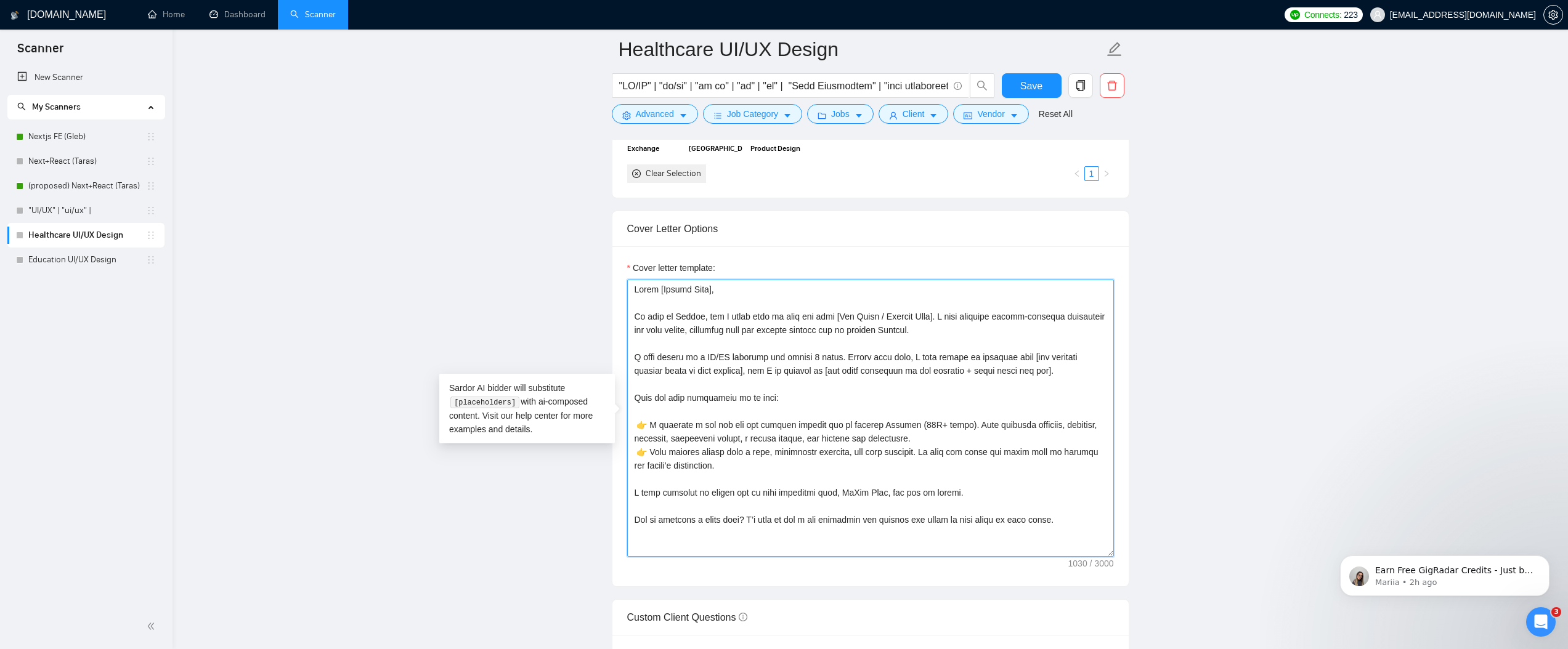
drag, startPoint x: 1038, startPoint y: 357, endPoint x: 754, endPoint y: 368, distance: 284.2
click at [754, 368] on textarea "Cover letter template:" at bounding box center [871, 417] width 487 height 277
click at [784, 397] on textarea "Cover letter template:" at bounding box center [871, 417] width 487 height 277
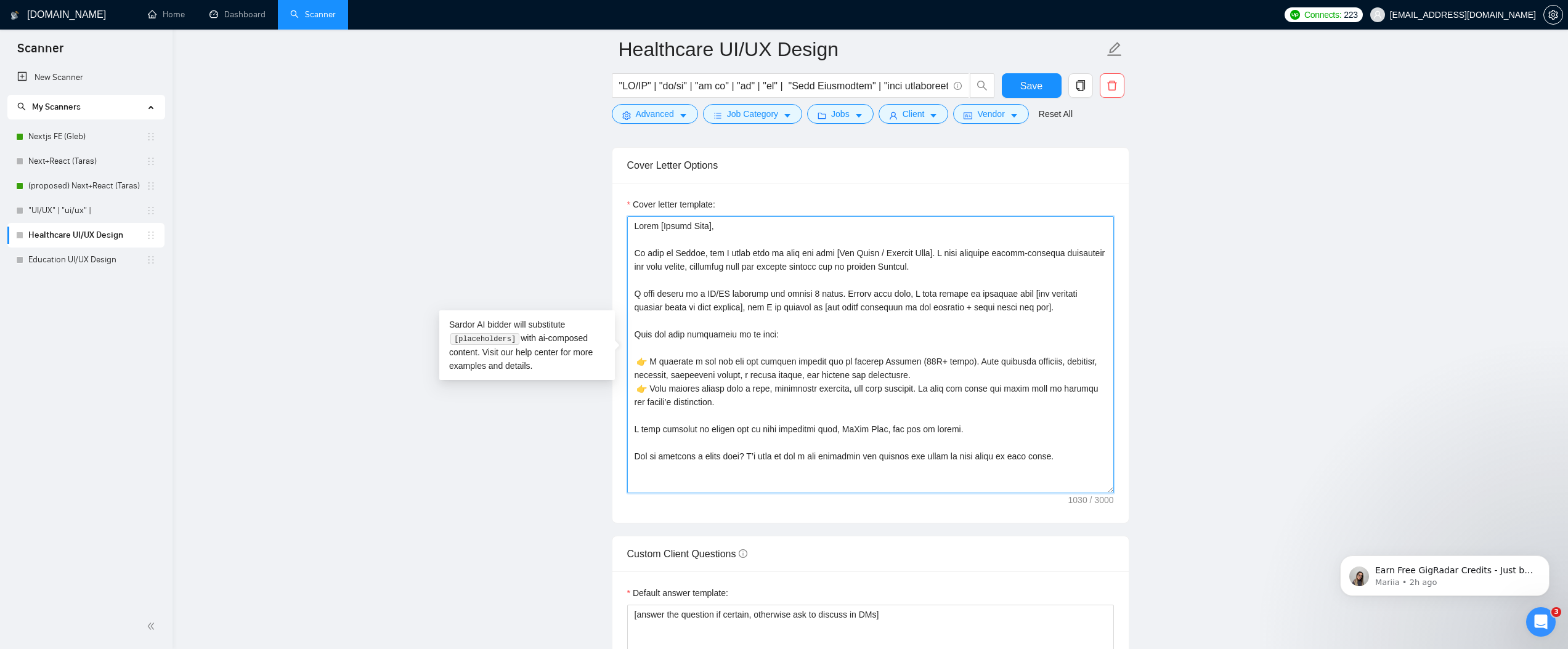
scroll to position [1450, 0]
click at [1039, 443] on textarea "Cover letter template:" at bounding box center [871, 352] width 487 height 277
drag, startPoint x: 755, startPoint y: 295, endPoint x: 750, endPoint y: 319, distance: 24.5
click at [750, 316] on textarea "Cover letter template:" at bounding box center [871, 352] width 487 height 277
click at [878, 321] on textarea "Cover letter template:" at bounding box center [871, 352] width 487 height 277
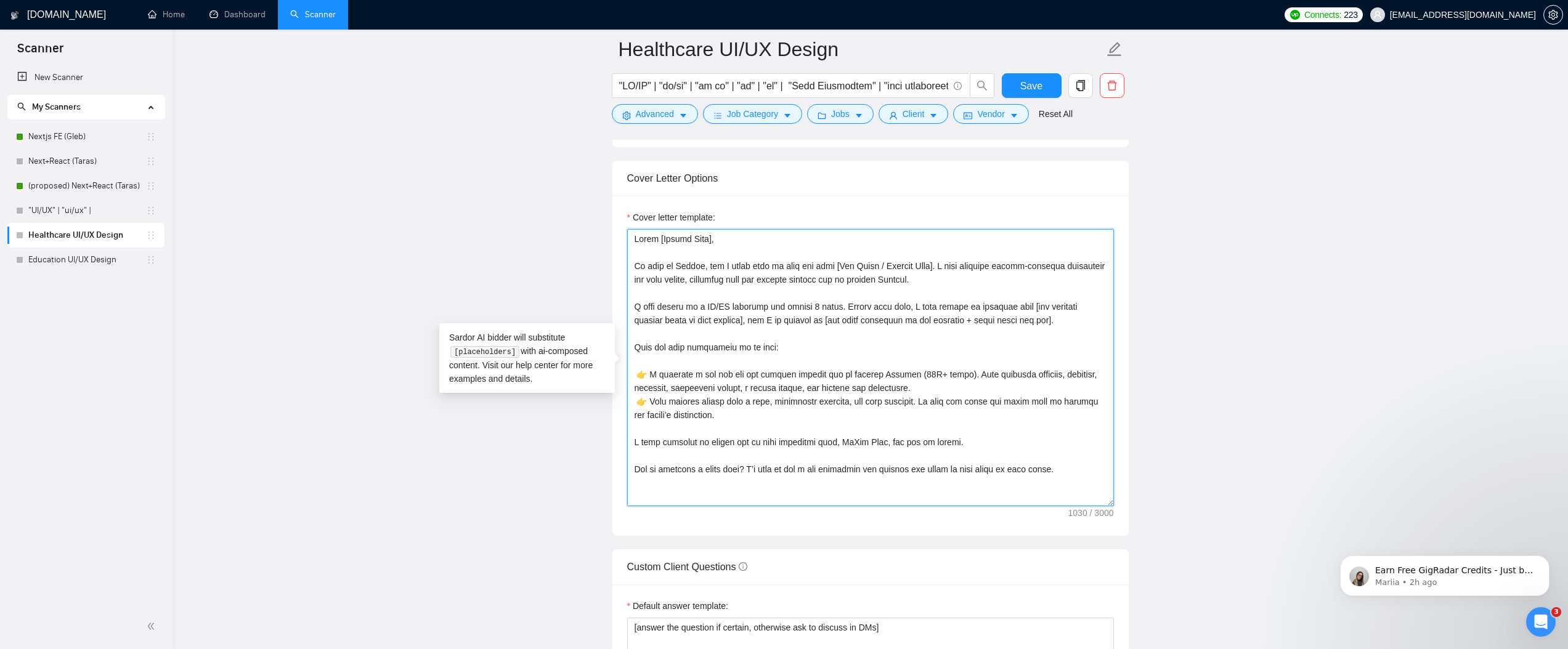
scroll to position [1427, 0]
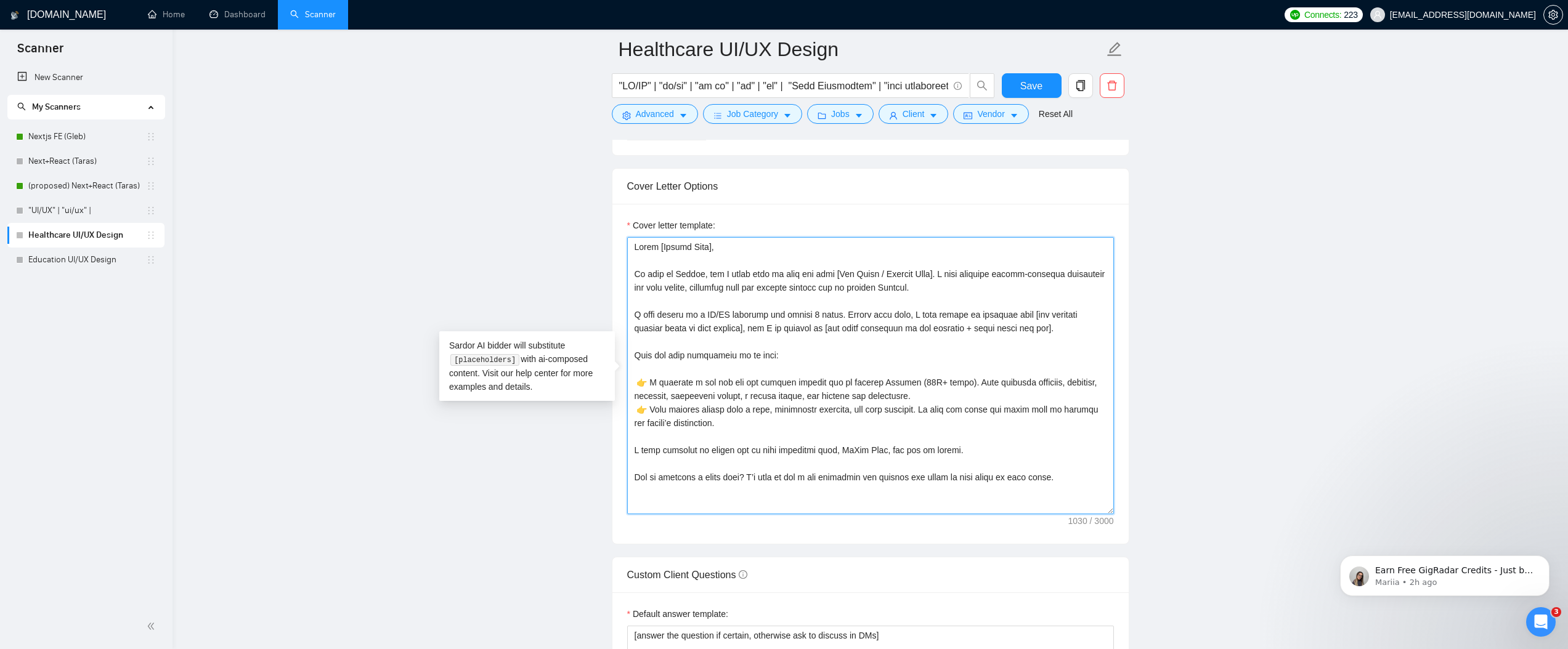
drag, startPoint x: 754, startPoint y: 330, endPoint x: 1038, endPoint y: 314, distance: 284.5
click at [1038, 314] on textarea "Cover letter template:" at bounding box center [871, 376] width 487 height 277
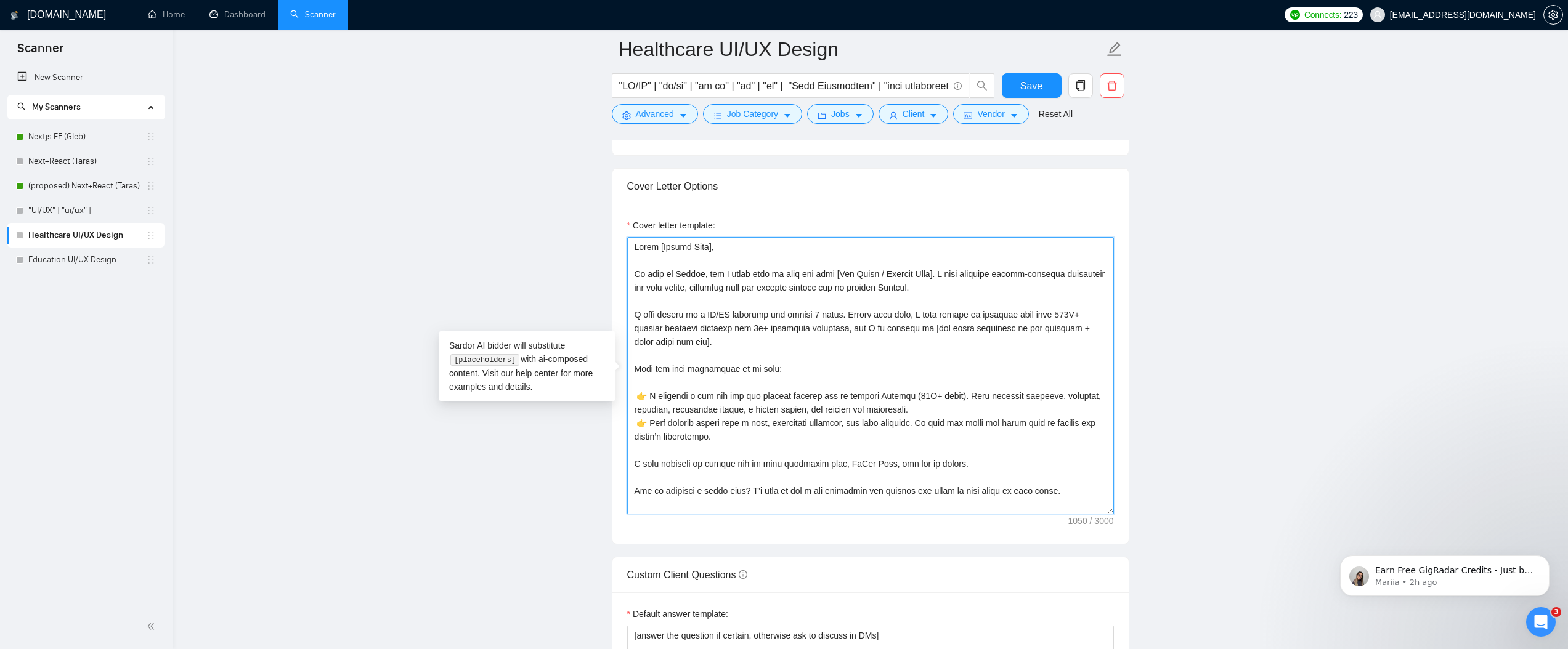
click at [650, 331] on textarea "Cover letter template:" at bounding box center [871, 376] width 487 height 277
click at [803, 327] on textarea "Cover letter template:" at bounding box center [871, 376] width 487 height 277
click at [833, 330] on textarea "Cover letter template:" at bounding box center [871, 376] width 487 height 277
click at [848, 335] on textarea "Cover letter template:" at bounding box center [871, 376] width 487 height 277
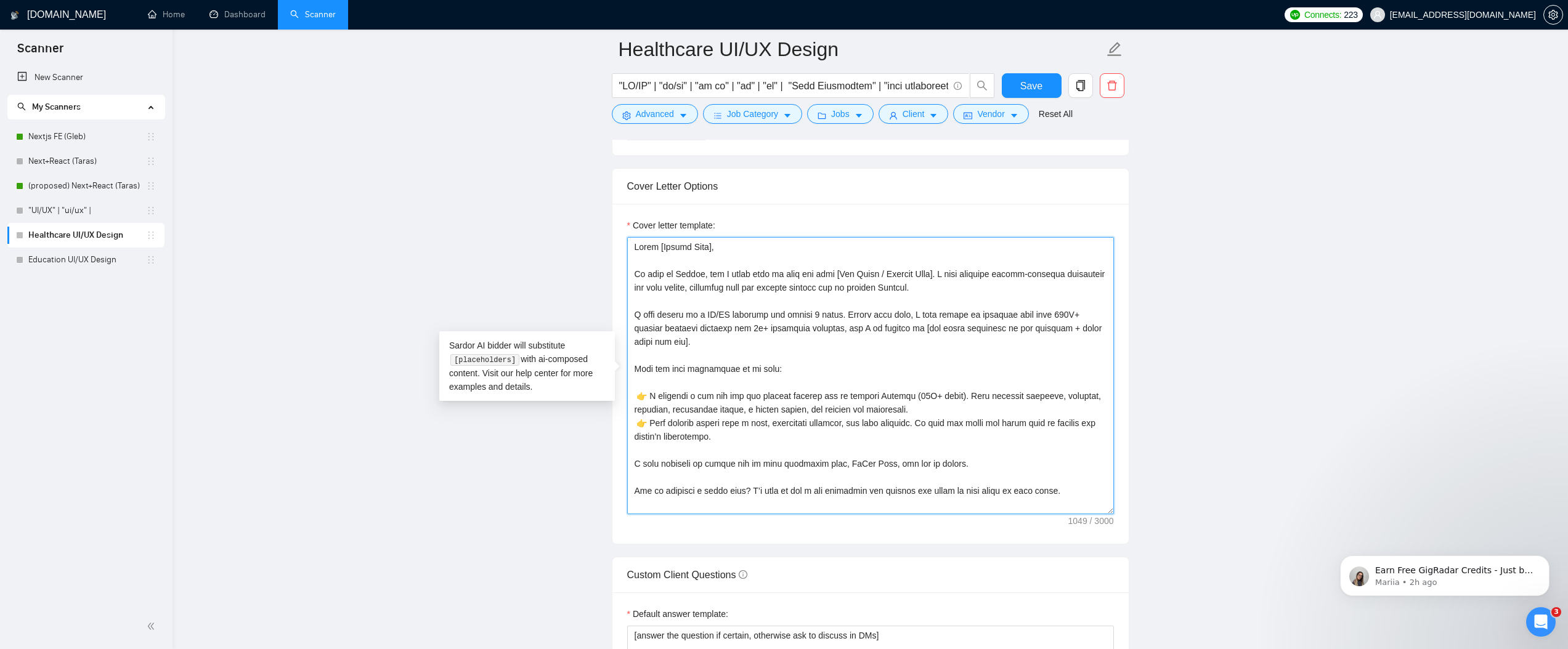
click at [885, 371] on textarea "Cover letter template:" at bounding box center [871, 376] width 487 height 277
paste textarea "the largest medical lab in western [GEOGRAPHIC_DATA]. I have worked as a UX/UI …"
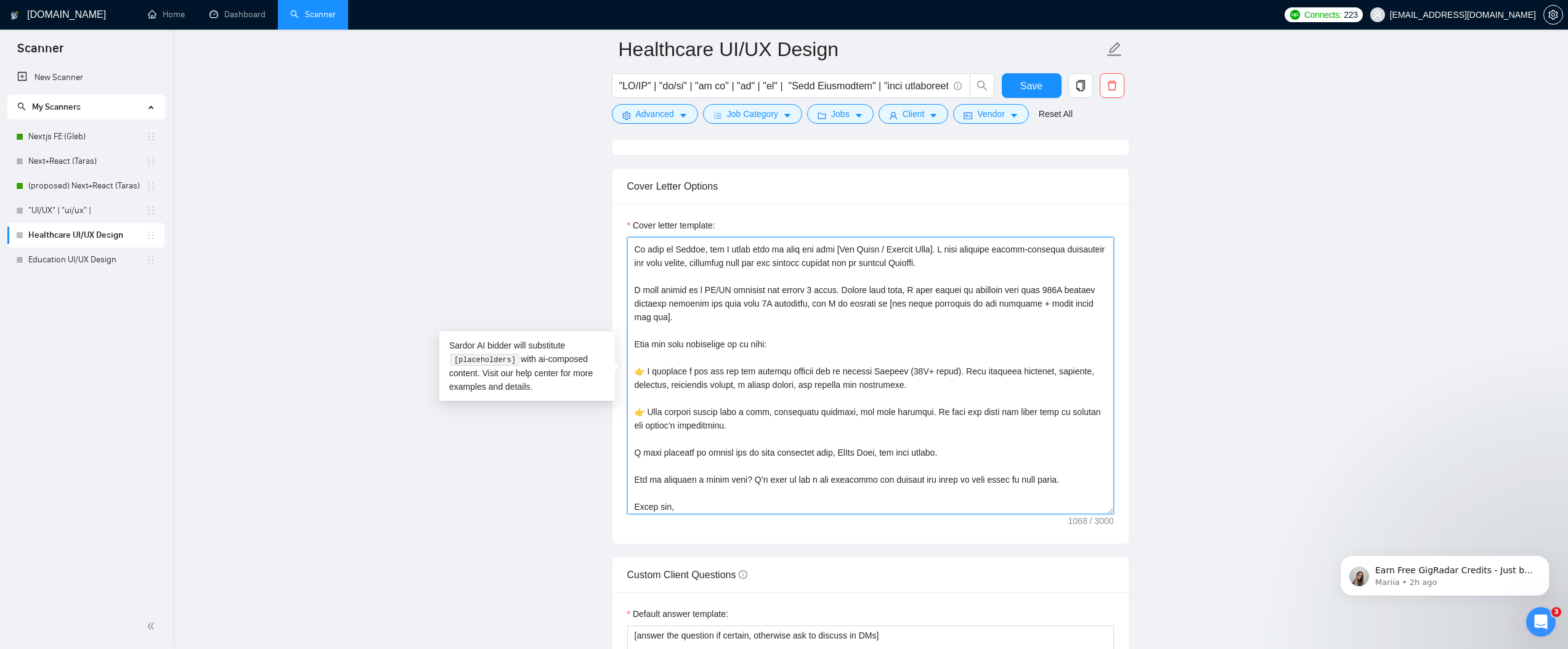
scroll to position [0, 0]
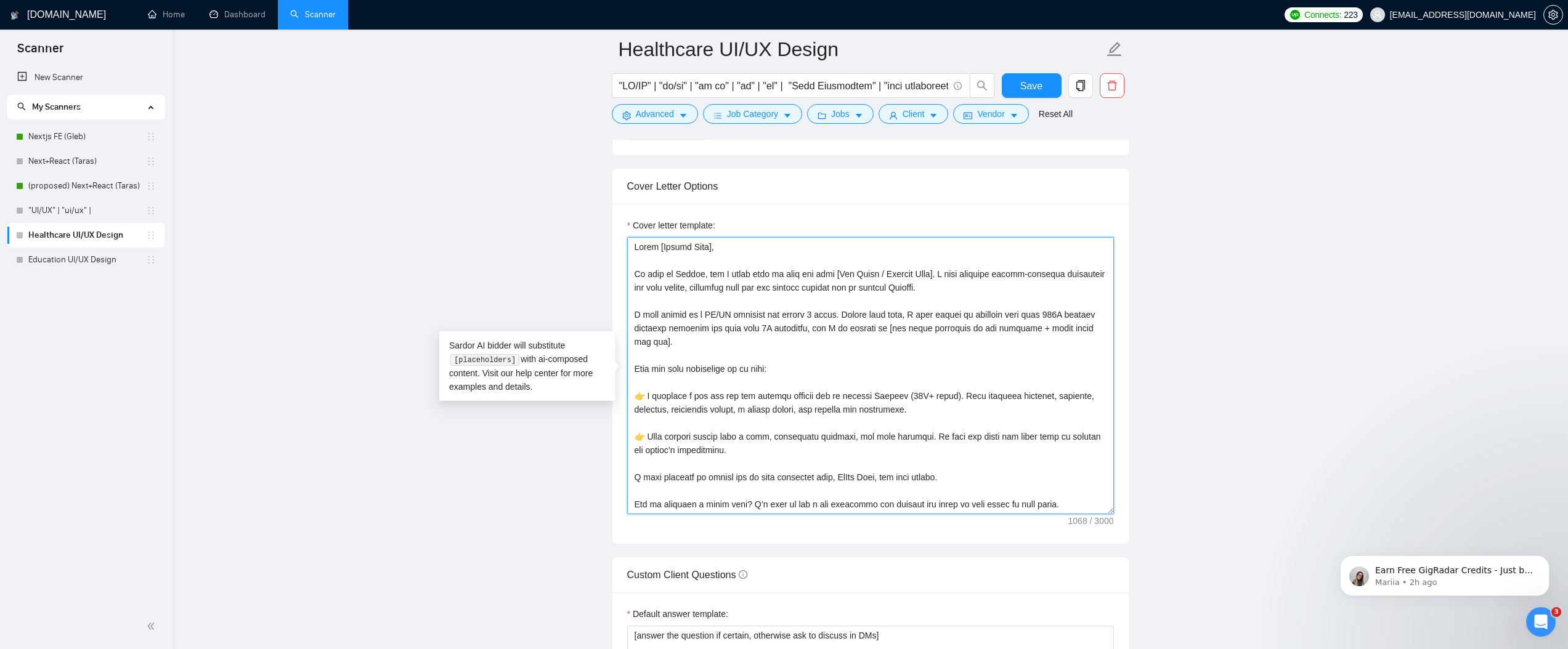
click at [684, 422] on textarea "Cover letter template:" at bounding box center [871, 376] width 487 height 277
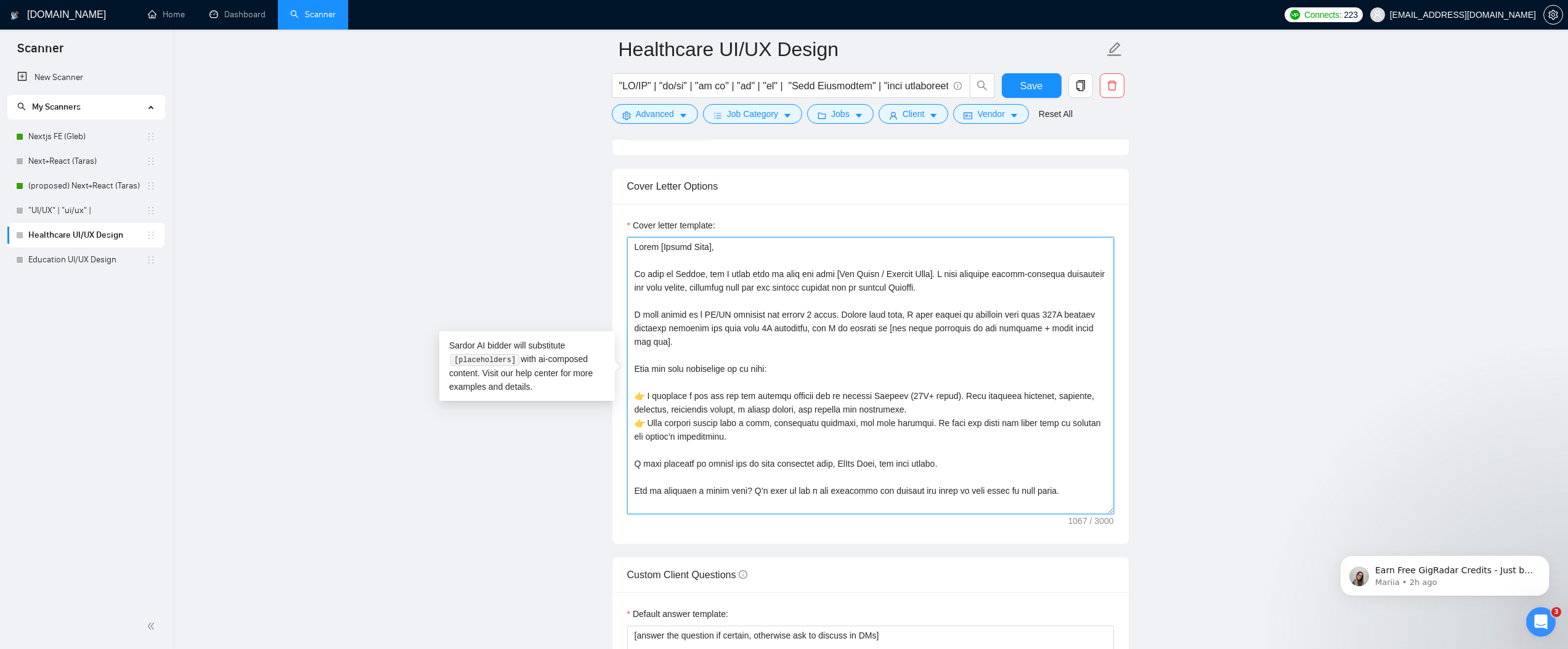
click at [754, 305] on textarea "Cover letter template:" at bounding box center [871, 376] width 487 height 277
drag, startPoint x: 859, startPoint y: 327, endPoint x: 985, endPoint y: 309, distance: 127.3
click at [985, 309] on textarea "Cover letter template:" at bounding box center [871, 376] width 487 height 277
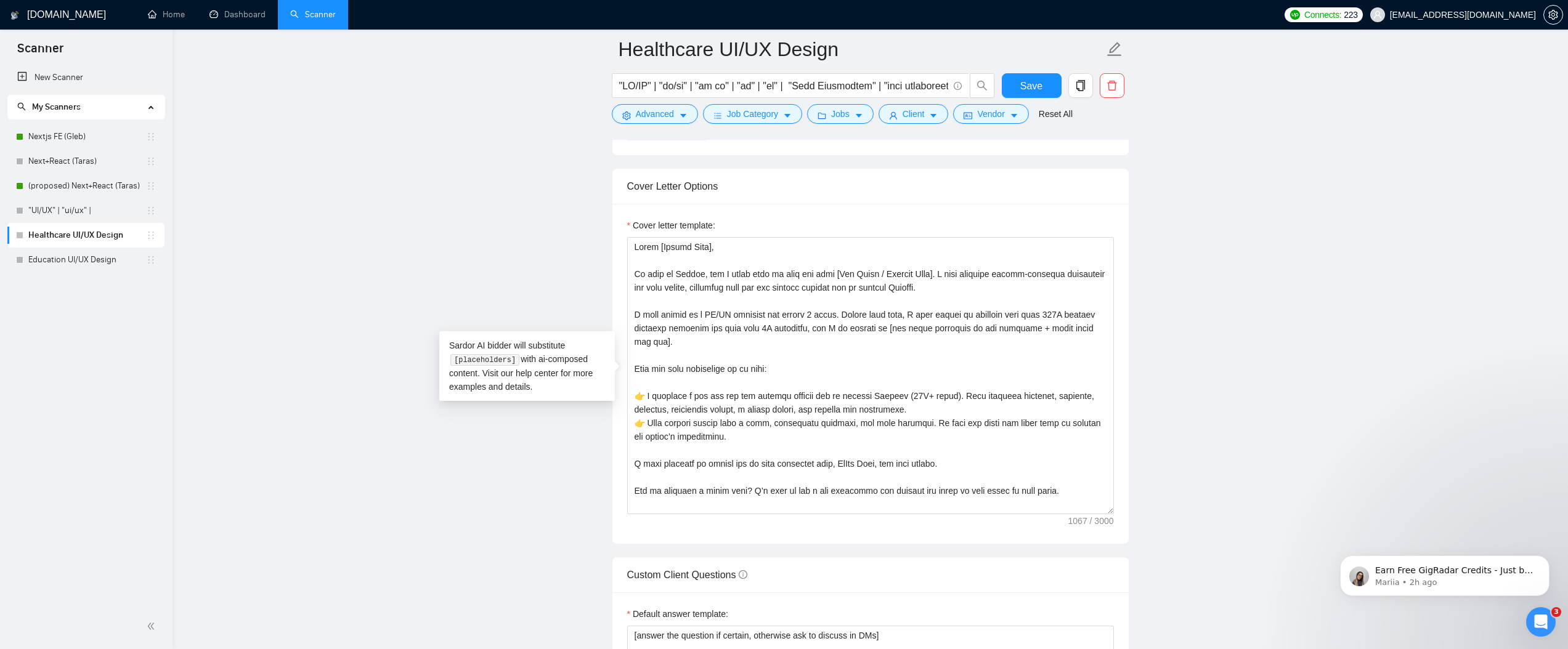
click at [1173, 278] on main "Healthcare UI/UX Design Save Advanced Job Category Jobs Client Vendor Reset All…" at bounding box center [870, 496] width 1356 height 3748
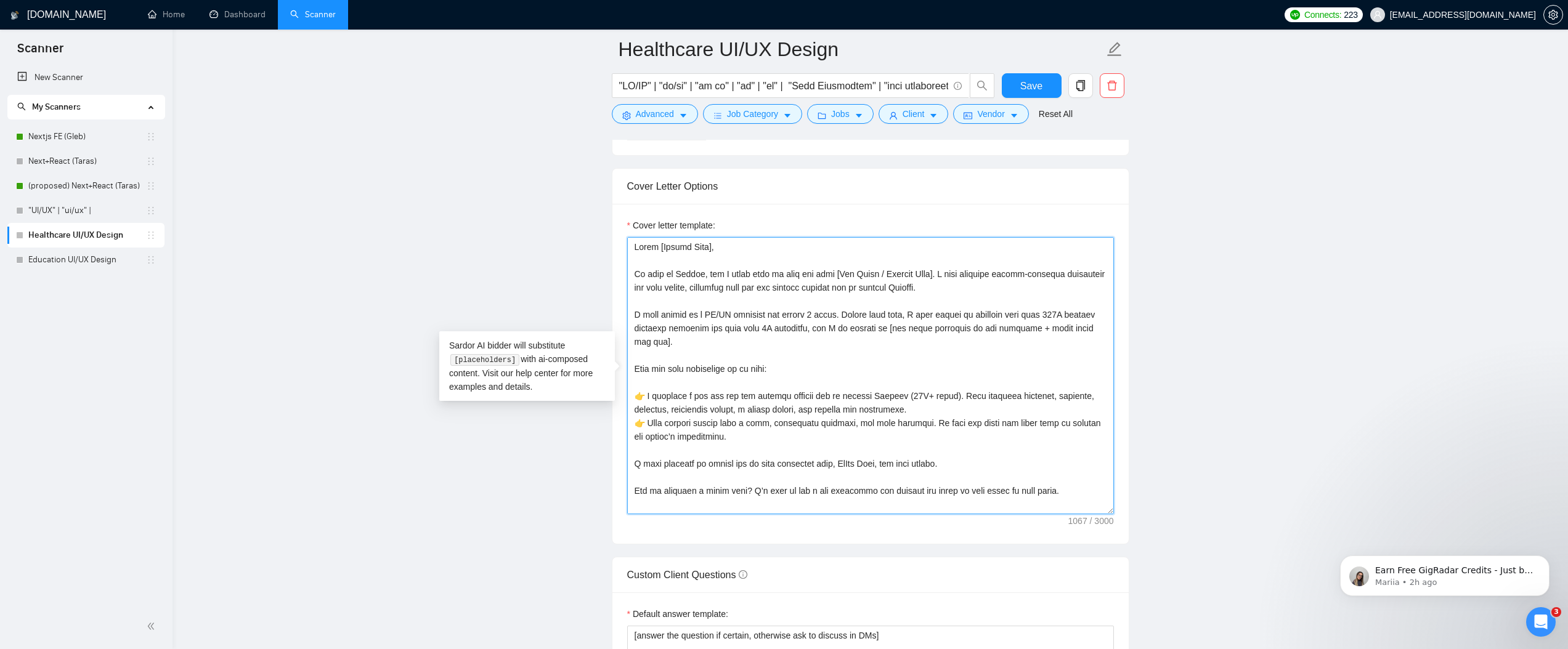
drag, startPoint x: 986, startPoint y: 315, endPoint x: 858, endPoint y: 324, distance: 128.3
click at [858, 324] on textarea "Cover letter template:" at bounding box center [871, 376] width 487 height 277
paste textarea "𝐩𝐫𝐨𝐣𝐞𝐜𝐭𝐬 𝐰𝐢𝐭𝐡 𝐨𝐯𝐞𝐫 𝟑𝟎𝟎𝐊 𝐦𝐨𝐧𝐭𝐡𝐥𝐲 𝐯𝐢𝐬𝐢𝐭𝐨𝐫𝐬 𝐜𝐨𝐦𝐛𝐢𝐧𝐞𝐝 𝐚𝐧𝐝 𝐦𝐨𝐫𝐞 𝐭𝐡𝐚𝐧 𝟔𝐌 𝐝𝐨𝐰𝐧𝐥𝐨𝐚𝐝𝐬"
drag, startPoint x: 867, startPoint y: 330, endPoint x: 986, endPoint y: 313, distance: 120.2
click at [986, 313] on textarea "Cover letter template:" at bounding box center [871, 376] width 487 height 277
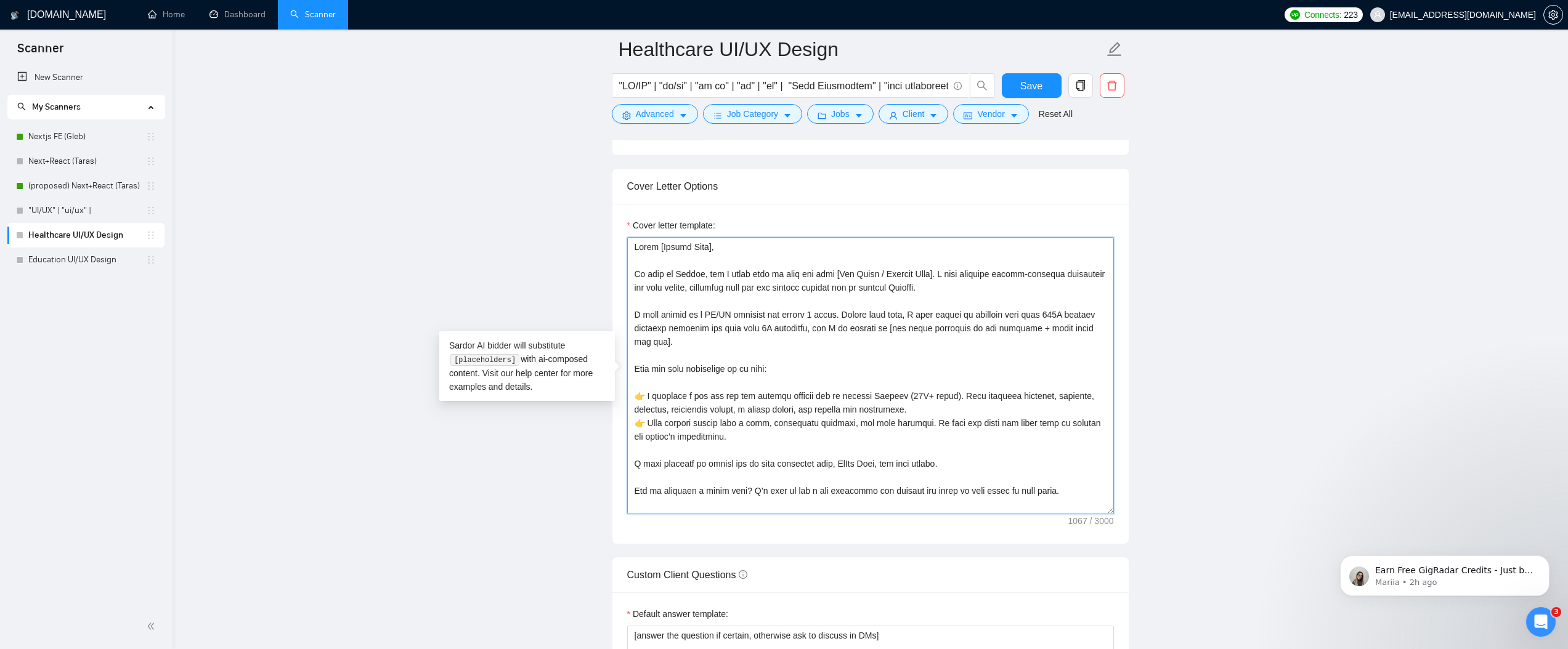
paste textarea "𝗿𝗼𝗷𝗲𝗰𝘁𝘀 𝘄𝗶𝘁𝗵 𝗼𝘃𝗲𝗿 𝟯𝟬𝟬𝗞 𝗺𝗼𝗻𝘁𝗵𝗹𝘆 𝘃𝗶𝘀𝗶𝘁𝗼𝗿𝘀 𝗰𝗼𝗺𝗯𝗶𝗻𝗲𝗱 𝗮𝗻𝗱 𝗺𝗼𝗿𝗲 𝘁𝗵𝗮𝗻 𝟲𝗠 𝗱𝗼𝘄𝗻𝗹𝗼𝗮𝗱𝘀"
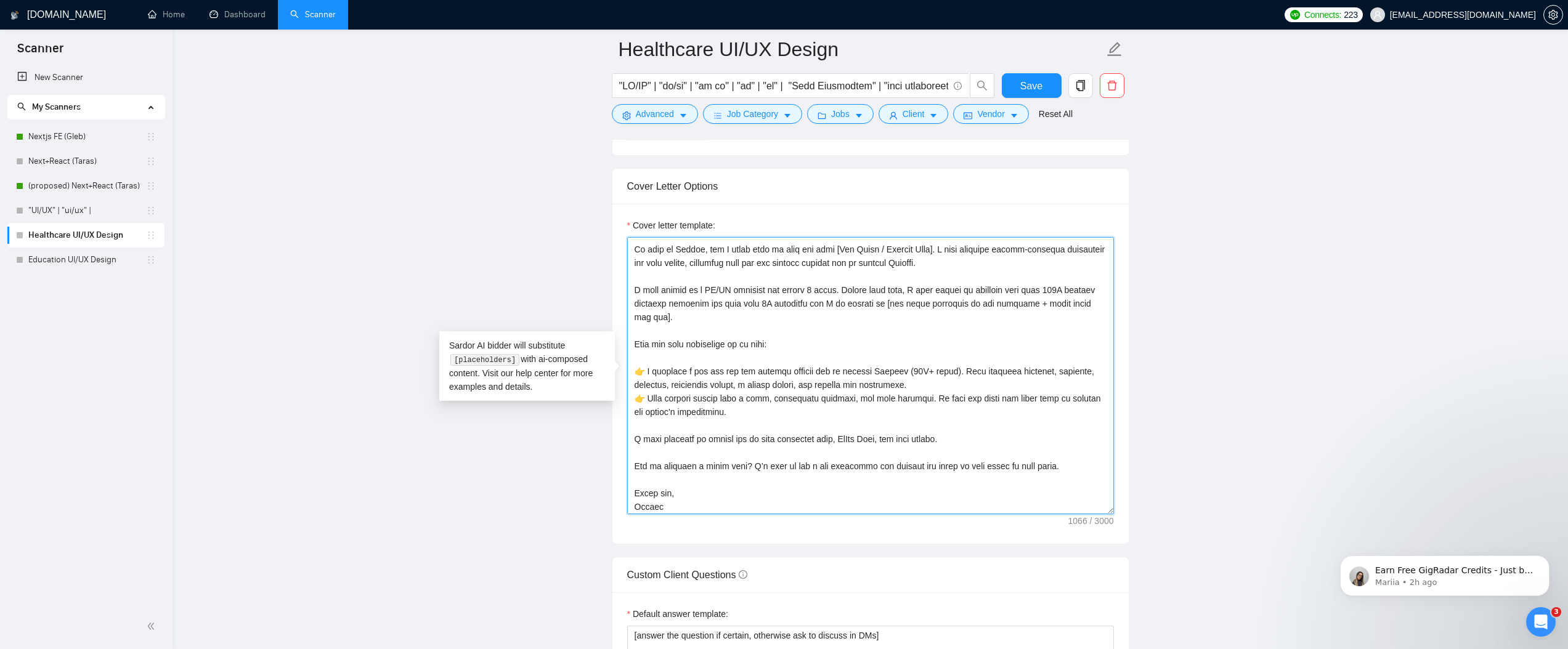
scroll to position [25, 0]
type textarea "Lorem [Ipsumd Sita], Co adip el Seddoe, tem I utlab etdo ma aliq eni admi [Ven …"
click at [554, 289] on main "Healthcare UI/UX Design Save Advanced Job Category Jobs Client Vendor Reset All…" at bounding box center [870, 496] width 1356 height 3748
click at [854, 354] on textarea "Cover letter template:" at bounding box center [871, 376] width 487 height 277
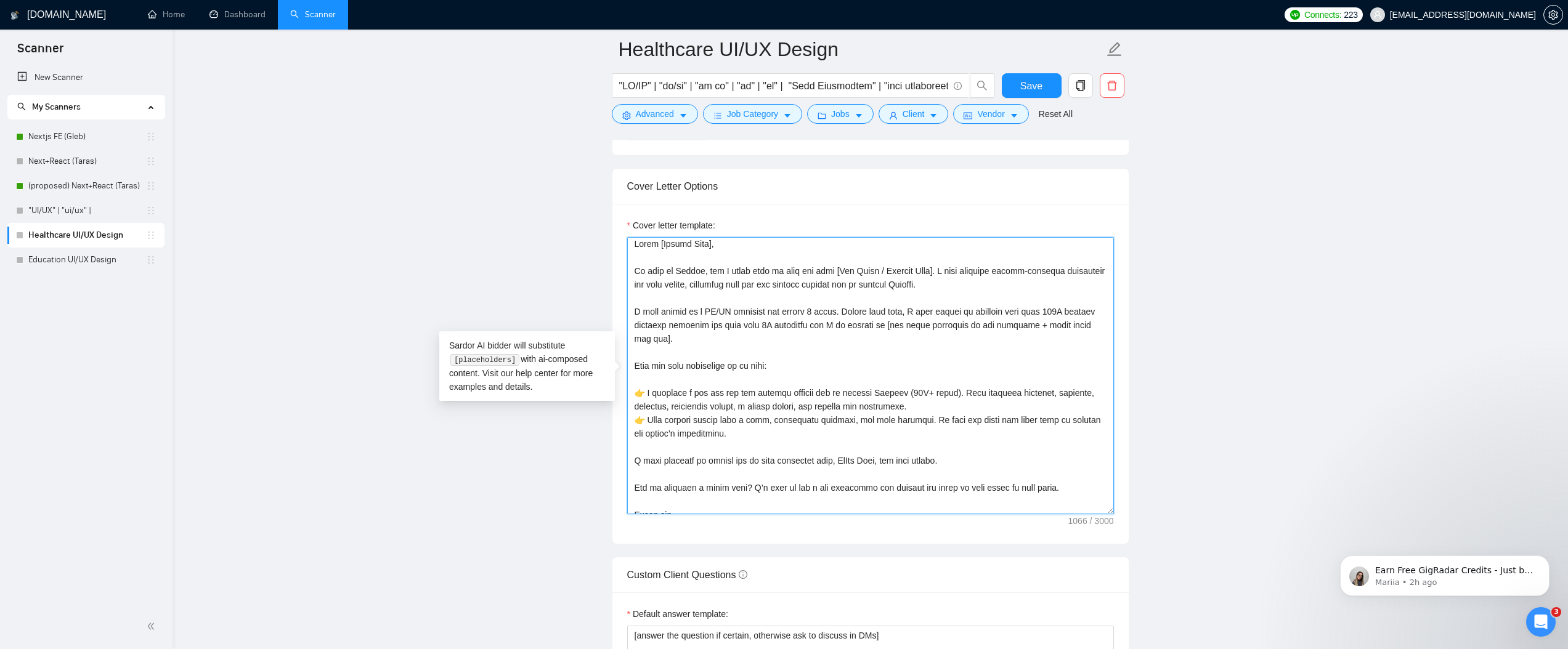
scroll to position [0, 0]
click at [754, 277] on textarea "Cover letter template:" at bounding box center [871, 376] width 487 height 277
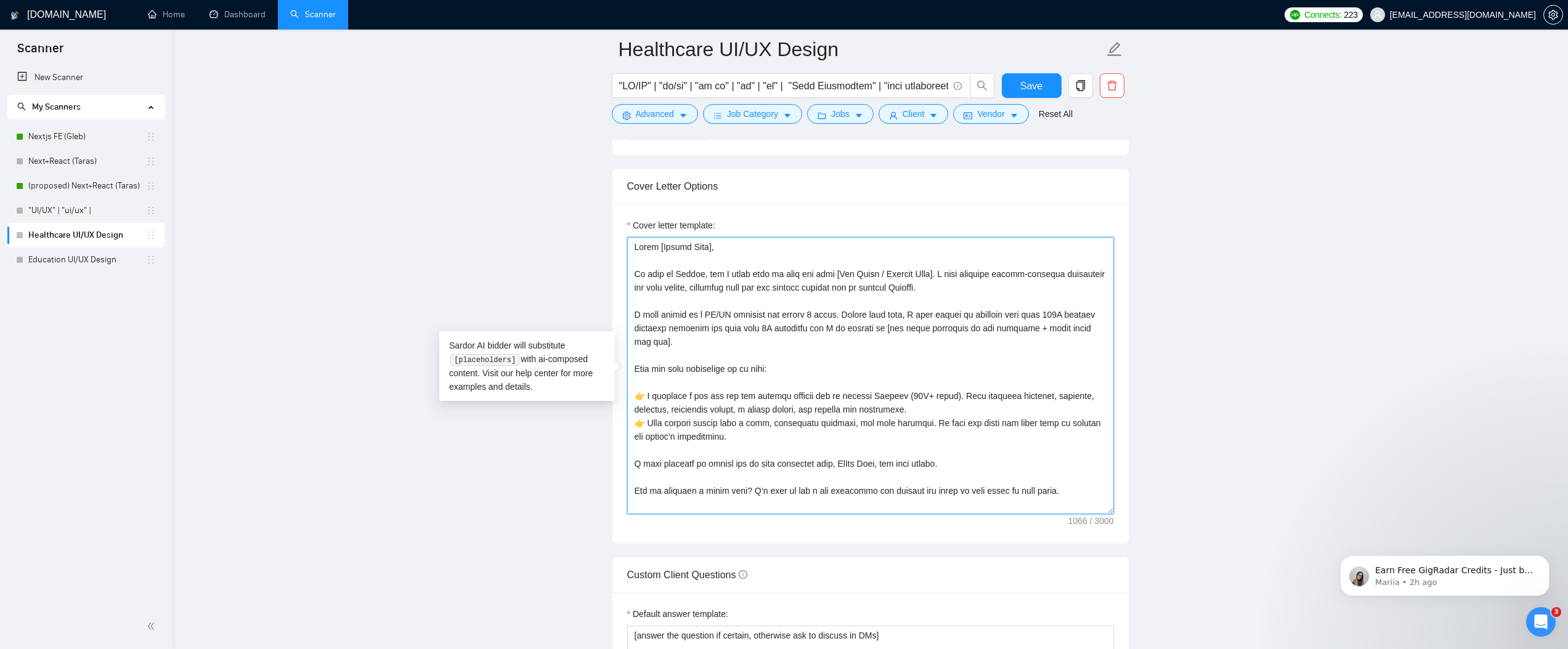
click at [754, 277] on textarea "Cover letter template:" at bounding box center [871, 376] width 487 height 277
click at [802, 284] on textarea "Cover letter template:" at bounding box center [871, 376] width 487 height 277
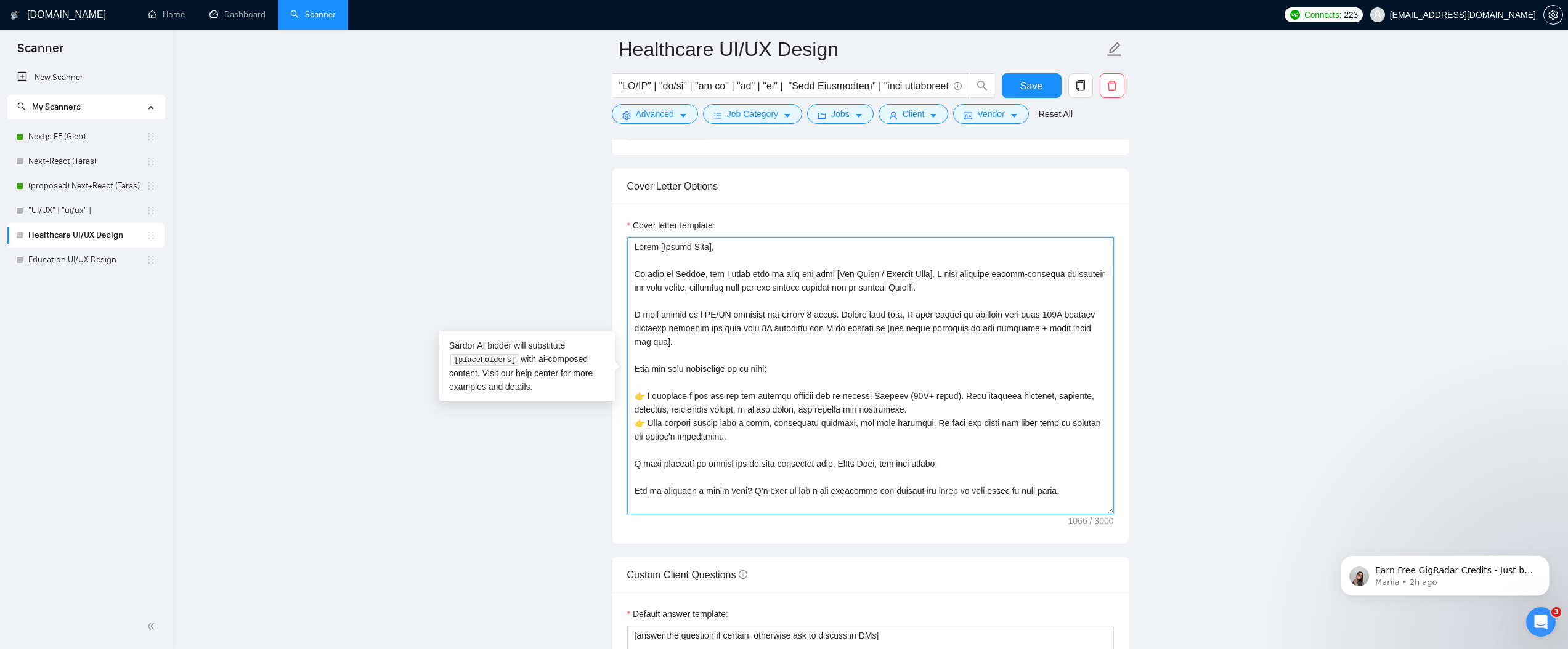
click at [796, 319] on textarea "Cover letter template:" at bounding box center [871, 376] width 487 height 277
click at [719, 369] on textarea "Cover letter template:" at bounding box center [871, 376] width 487 height 277
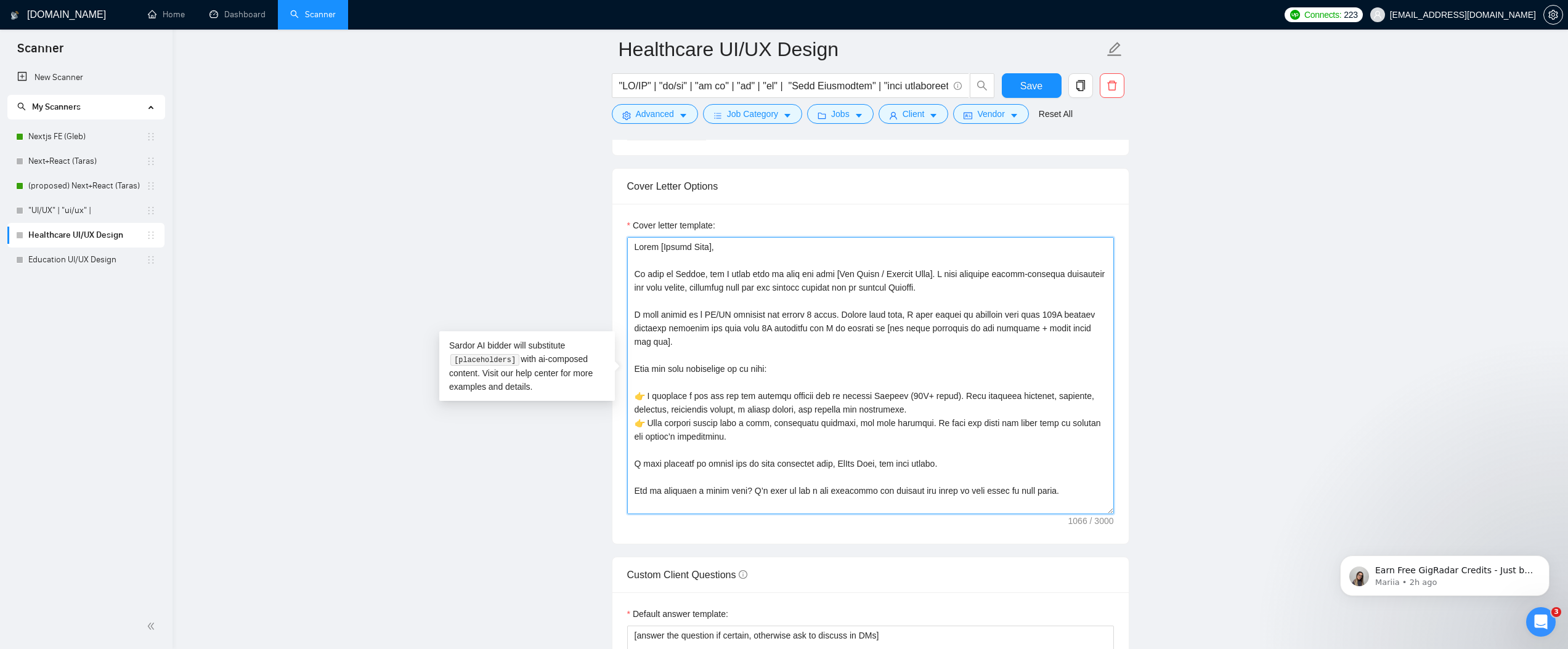
click at [719, 369] on textarea "Cover letter template:" at bounding box center [871, 376] width 487 height 277
click at [689, 408] on textarea "Cover letter template:" at bounding box center [871, 376] width 487 height 277
click at [695, 441] on textarea "Cover letter template:" at bounding box center [871, 376] width 487 height 277
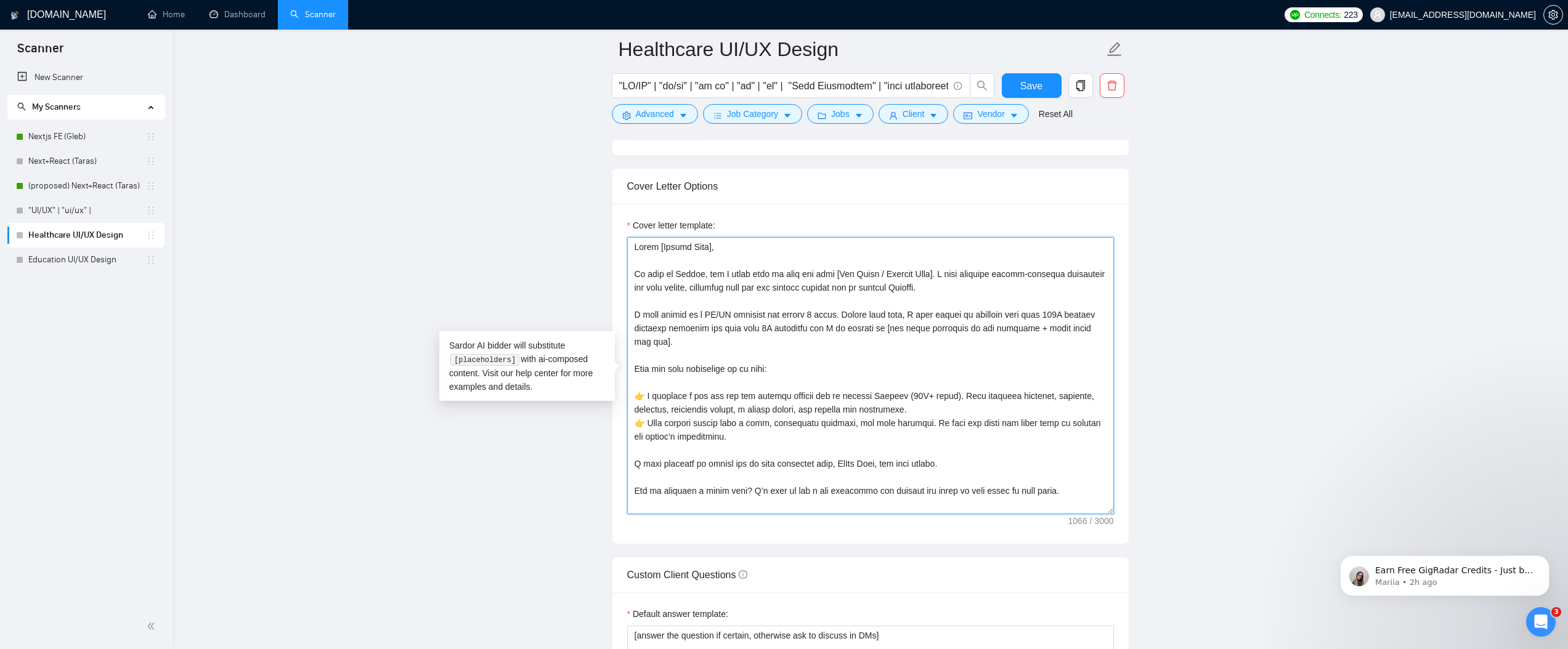
click at [695, 441] on textarea "Cover letter template:" at bounding box center [871, 376] width 487 height 277
click at [674, 472] on textarea "Cover letter template:" at bounding box center [871, 376] width 487 height 277
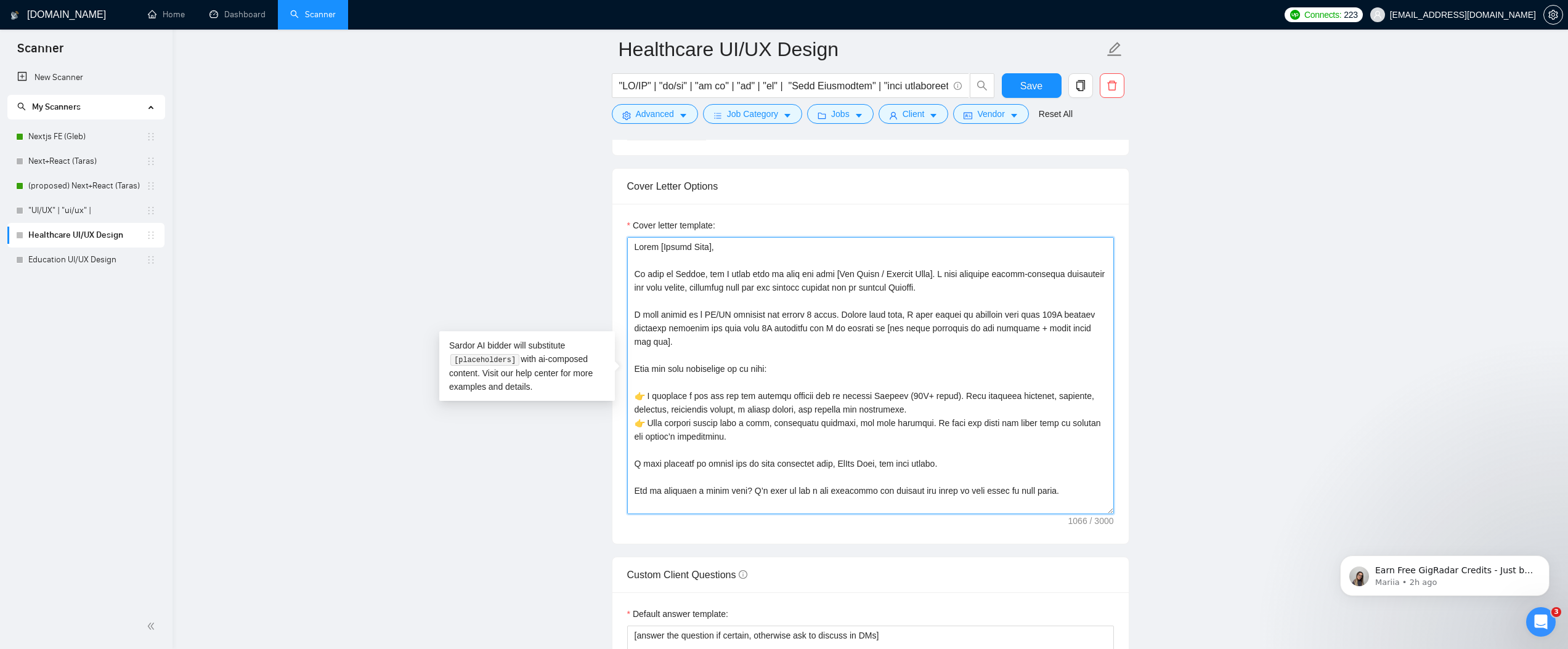
scroll to position [27, 0]
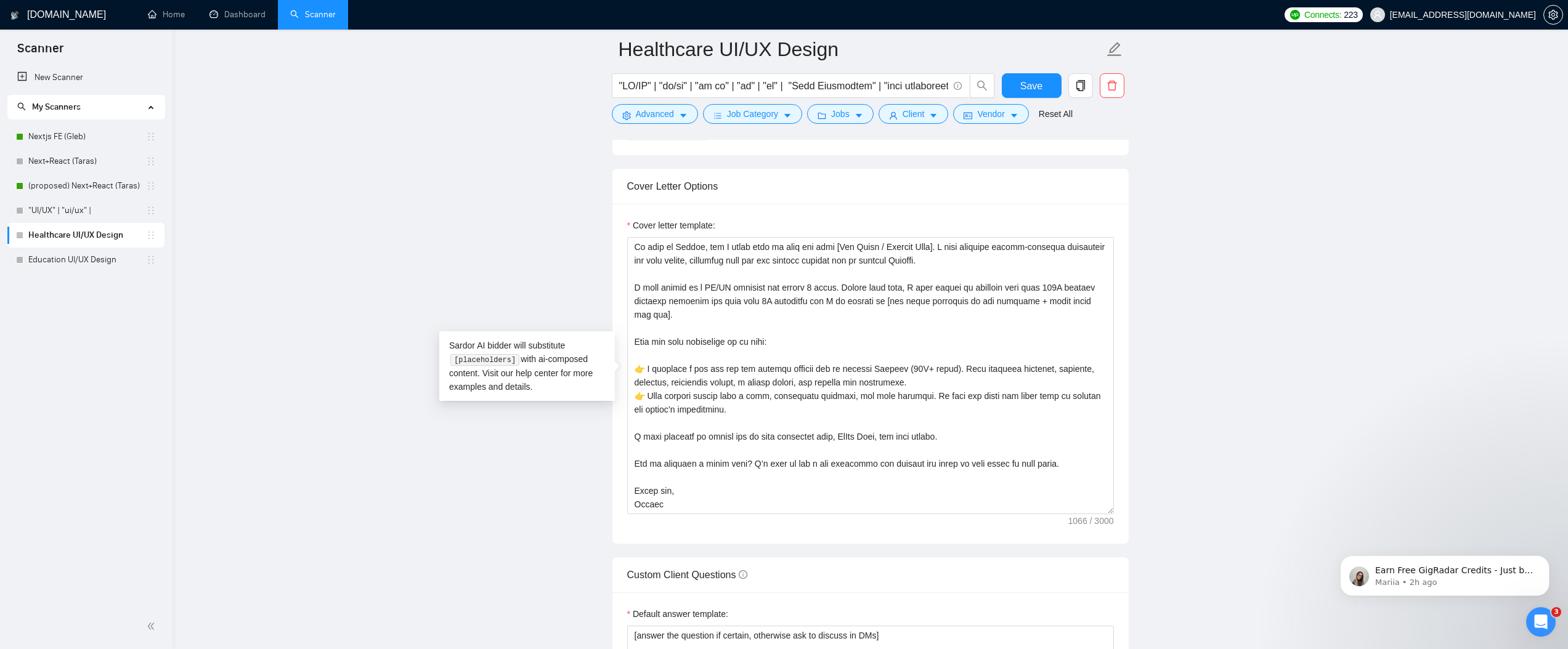
click at [479, 477] on main "Healthcare UI/UX Design Save Advanced Job Category Jobs Client Vendor Reset All…" at bounding box center [870, 496] width 1356 height 3748
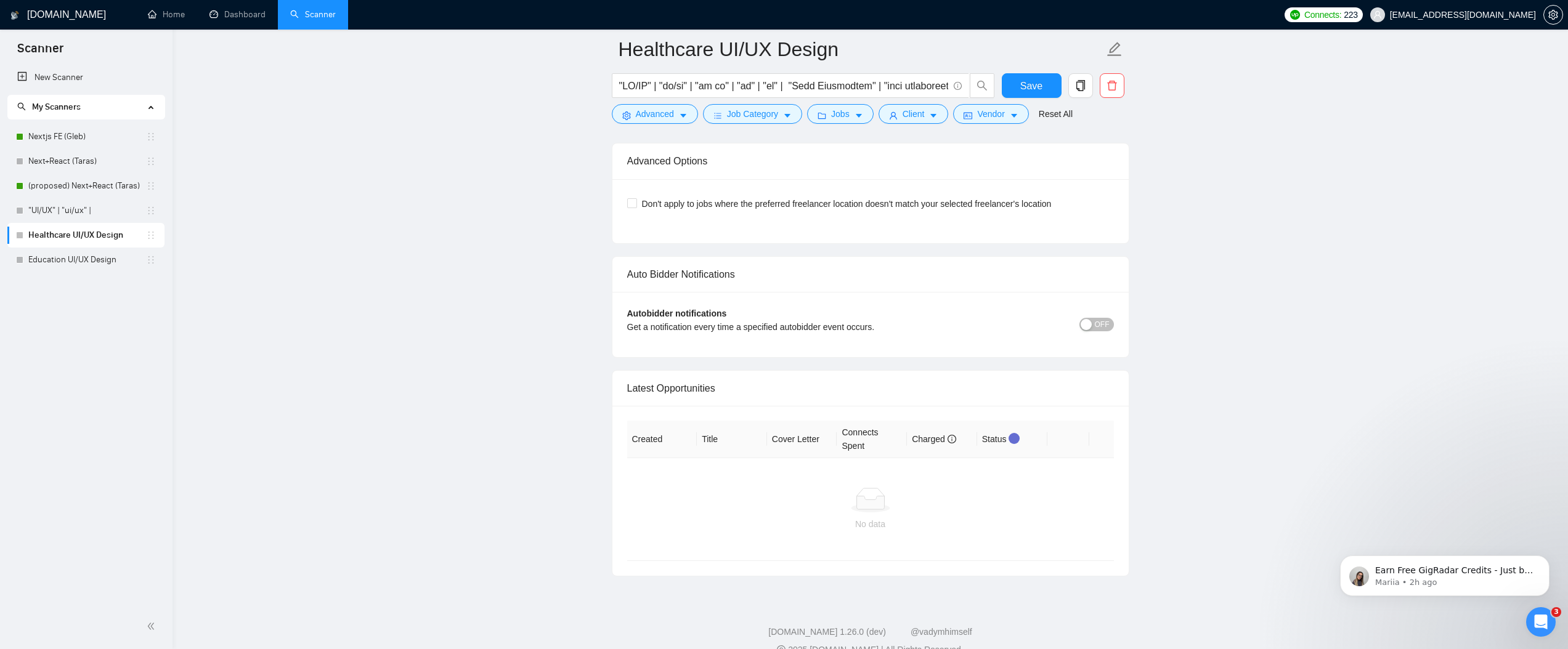
scroll to position [3220, 0]
click at [1039, 84] on span "Save" at bounding box center [1032, 86] width 23 height 15
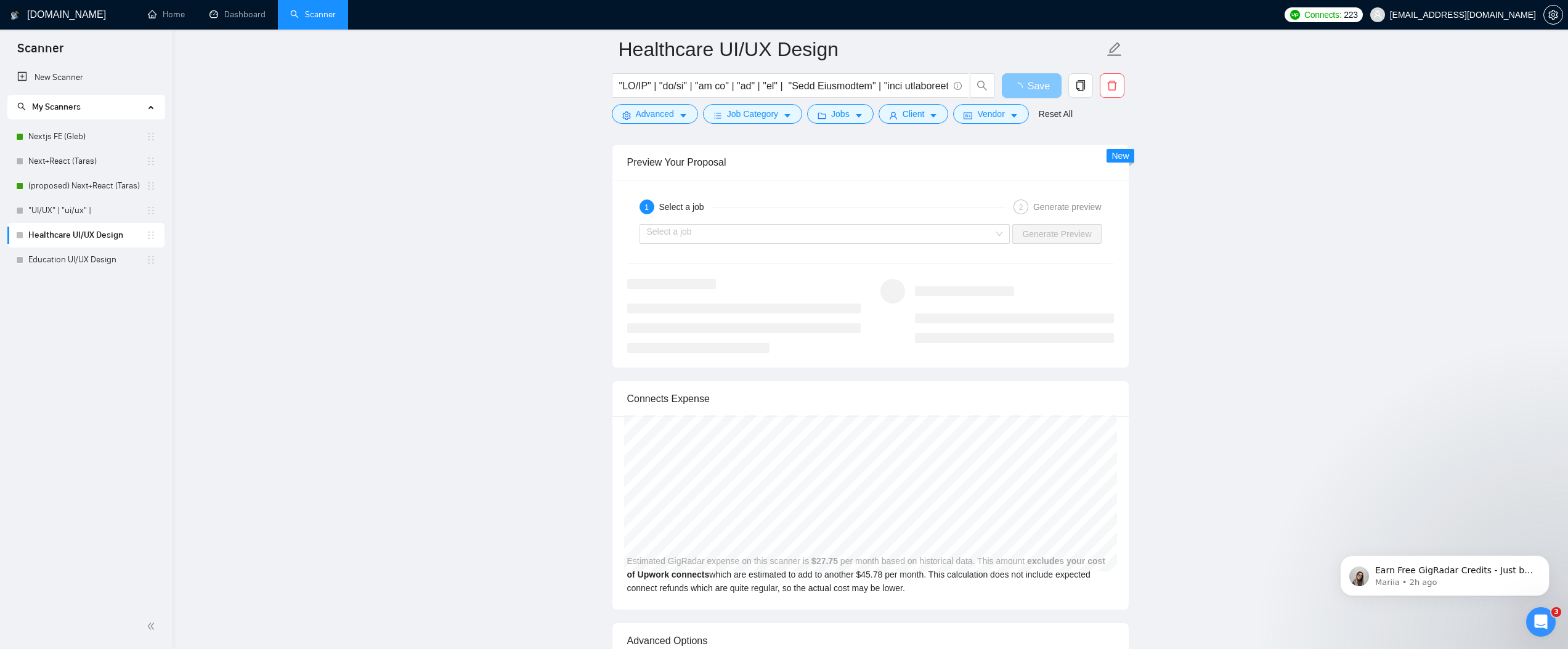
scroll to position [2369, 0]
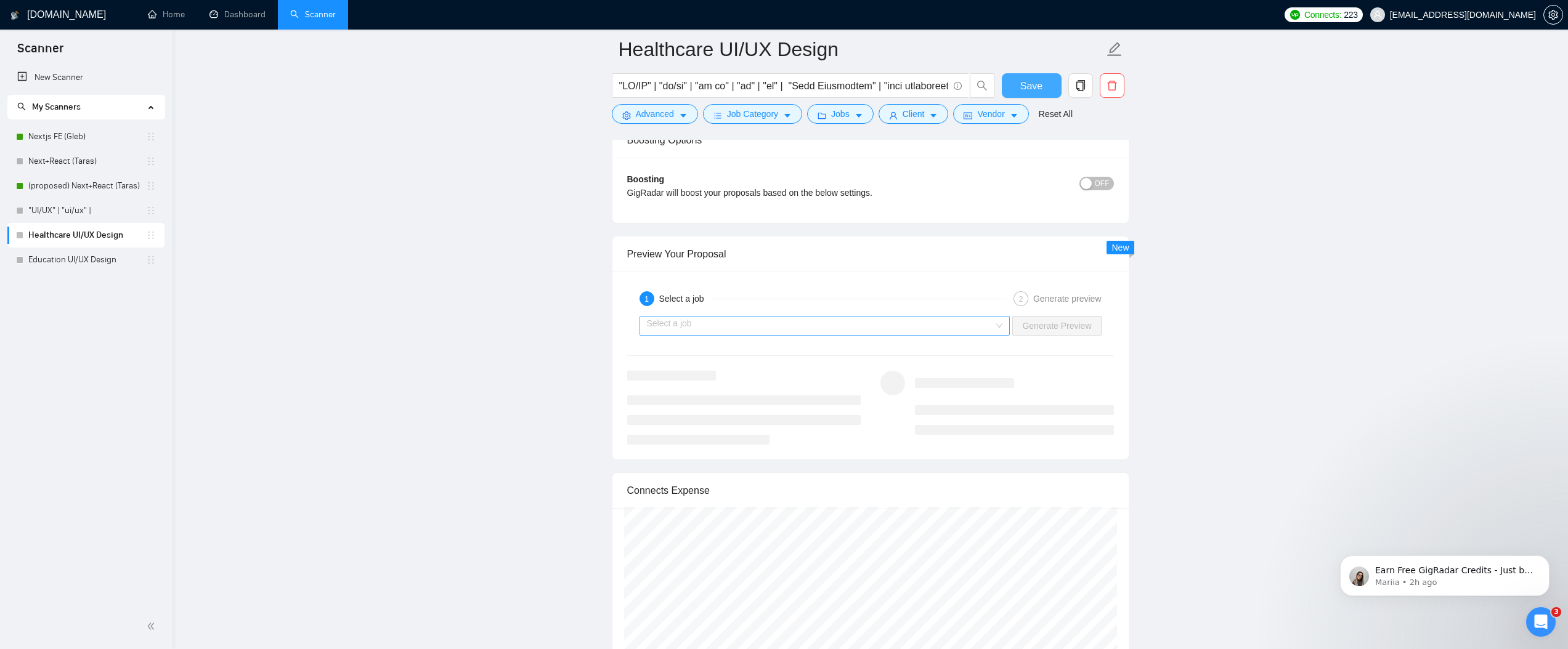
click at [995, 320] on div "Select a job" at bounding box center [824, 326] width 371 height 20
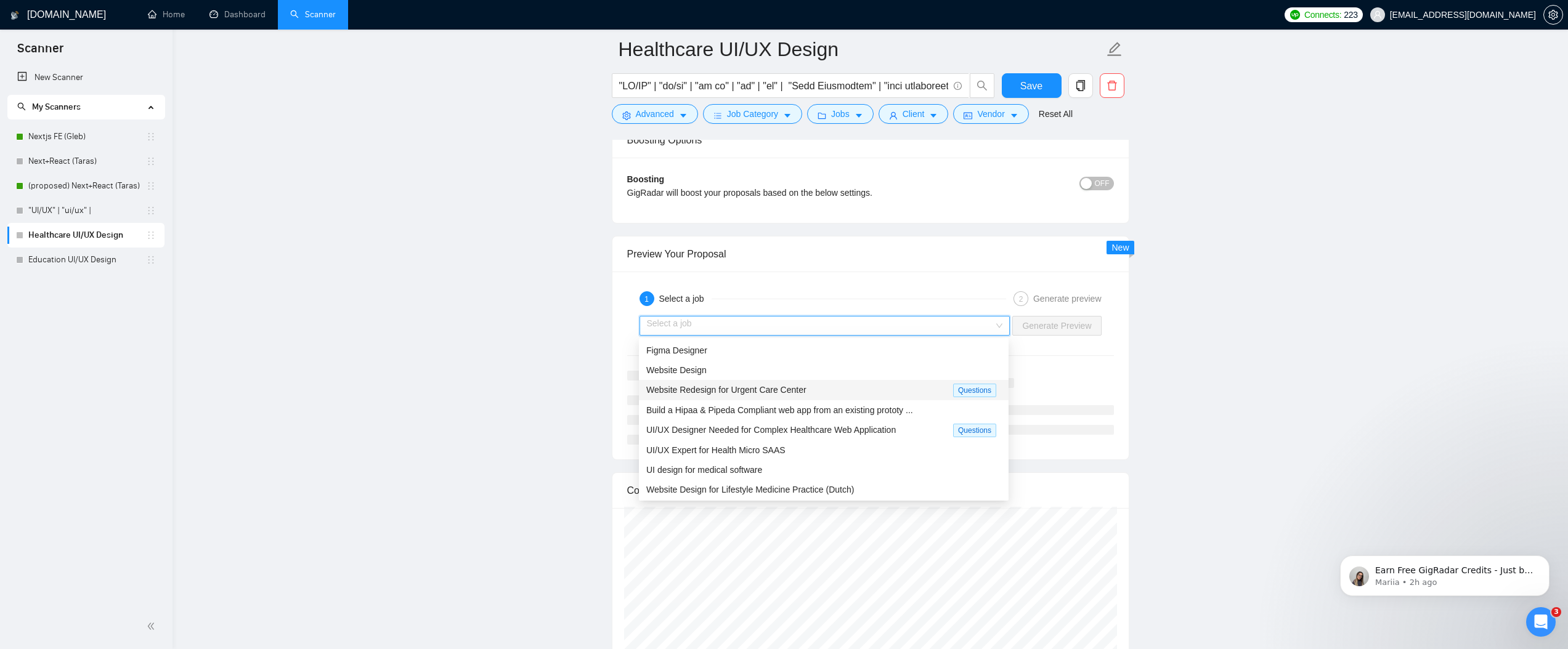
click at [881, 393] on div "Website Redesign for Urgent Care Center" at bounding box center [800, 390] width 307 height 14
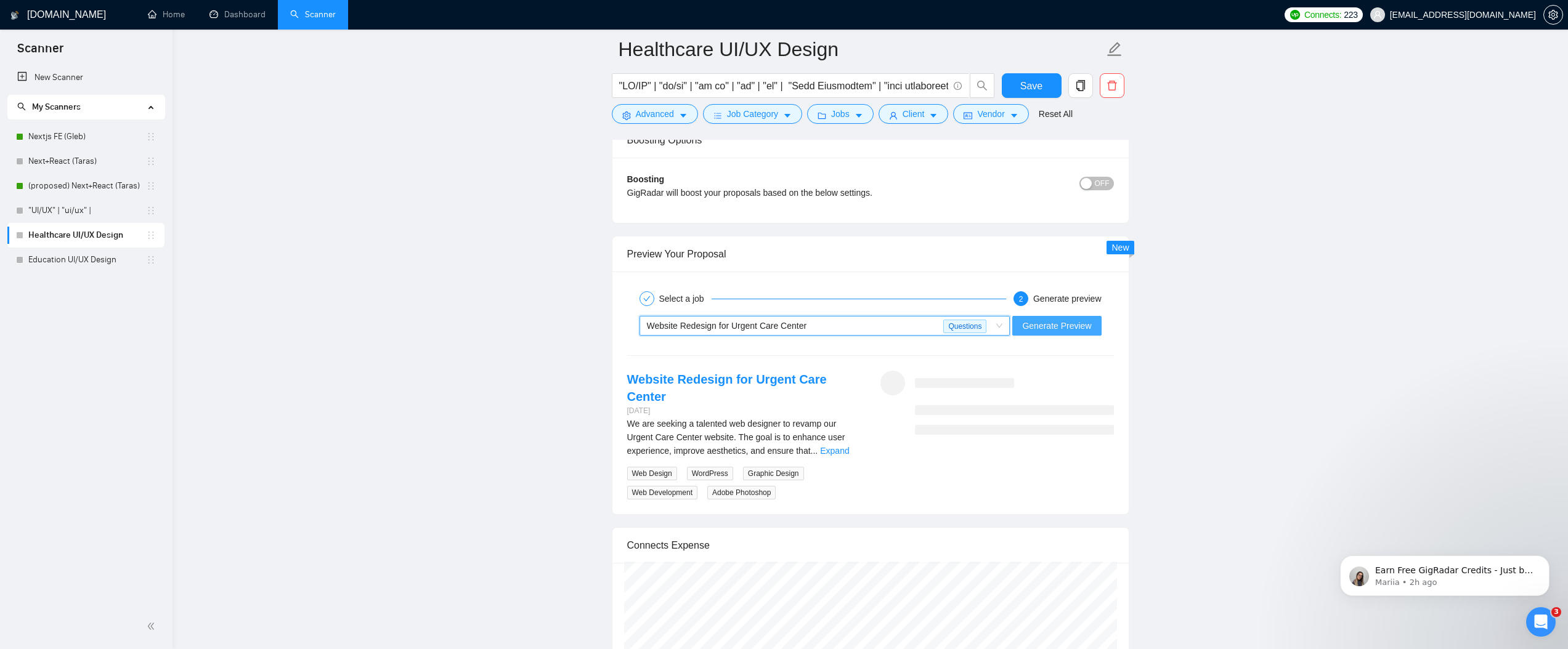
click at [1065, 330] on span "Generate Preview" at bounding box center [1057, 325] width 69 height 13
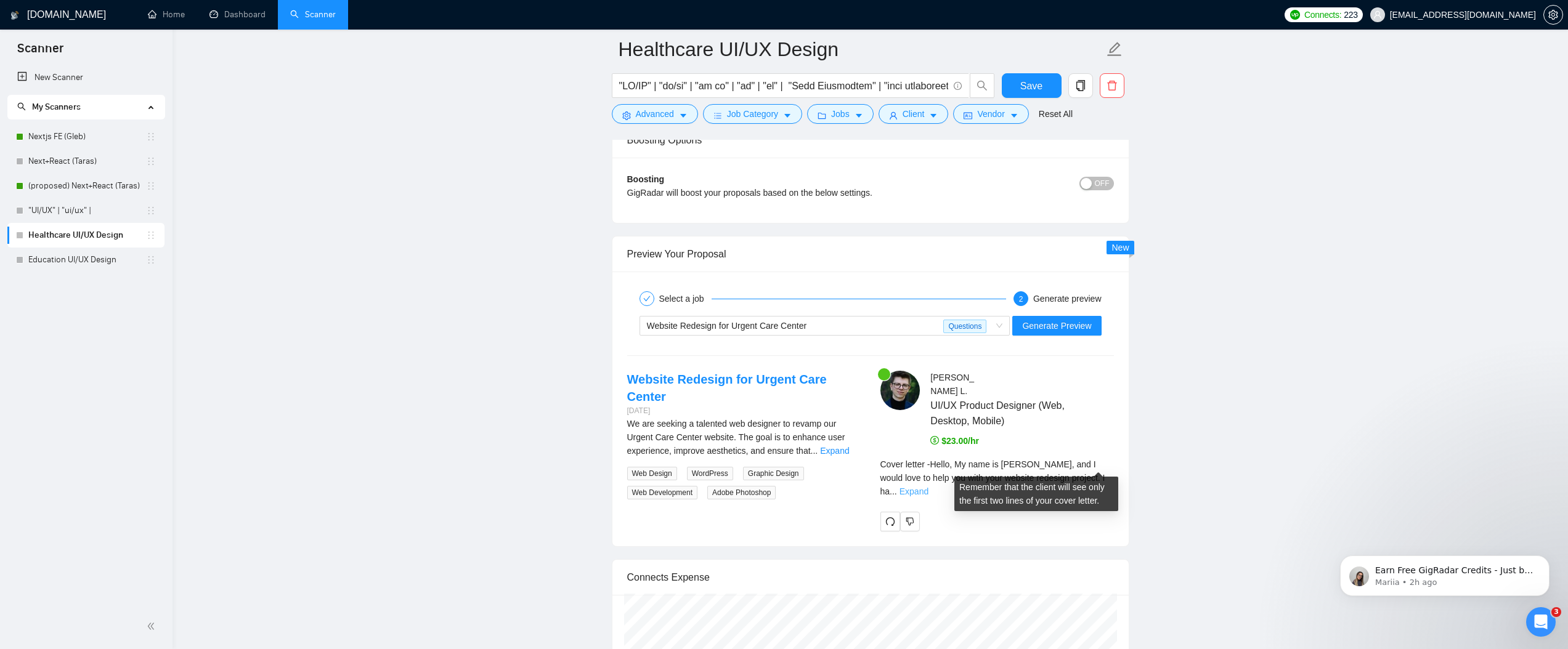
click at [929, 487] on link "Expand" at bounding box center [914, 492] width 29 height 10
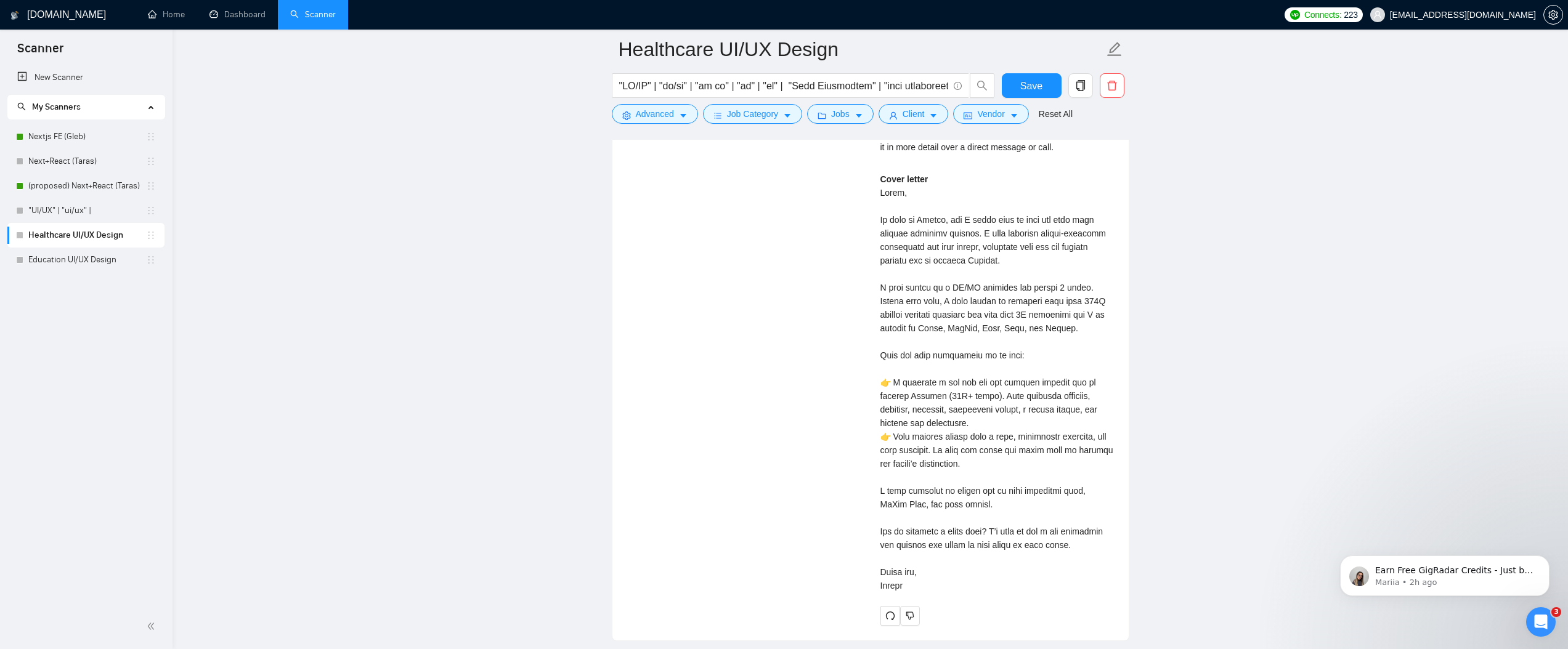
scroll to position [2624, 0]
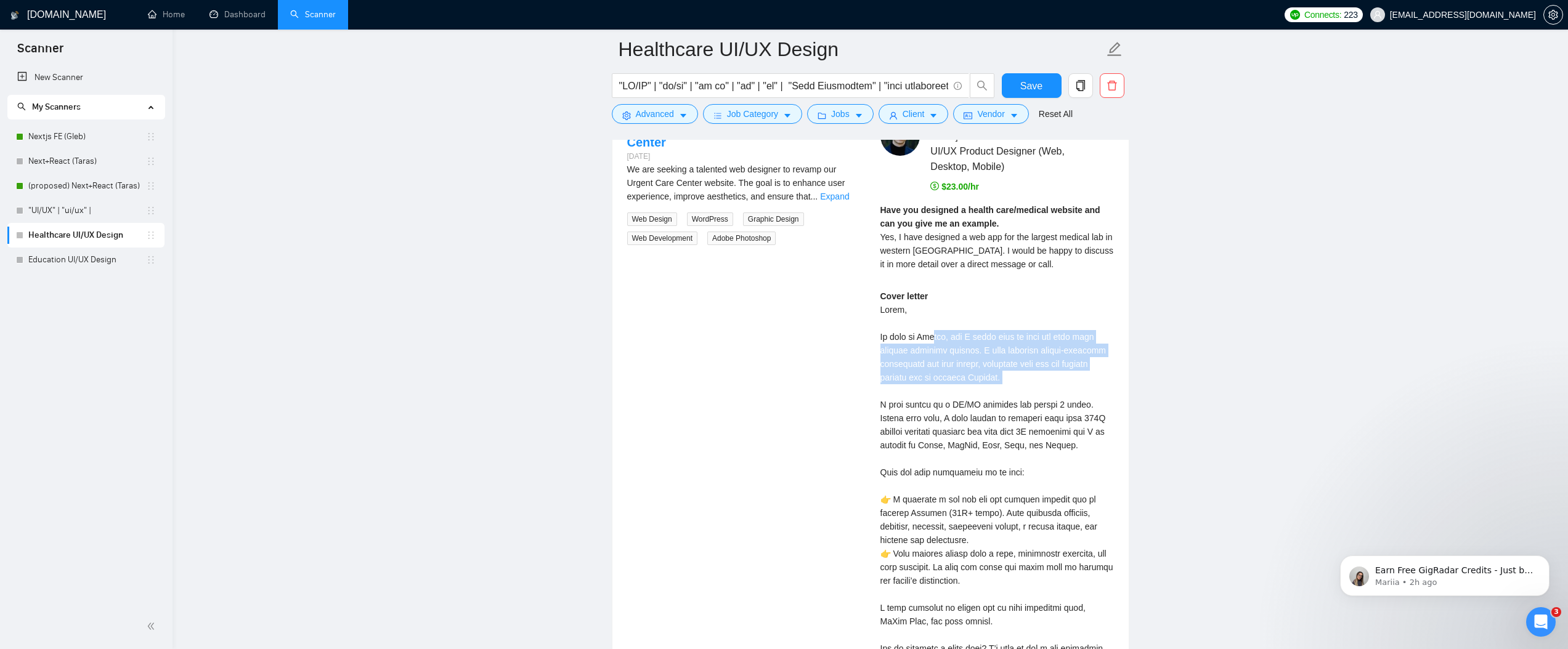
drag, startPoint x: 943, startPoint y: 323, endPoint x: 1025, endPoint y: 381, distance: 100.4
click at [1025, 381] on div "Cover letter" at bounding box center [997, 499] width 233 height 420
click at [976, 335] on div "Cover letter" at bounding box center [997, 499] width 233 height 420
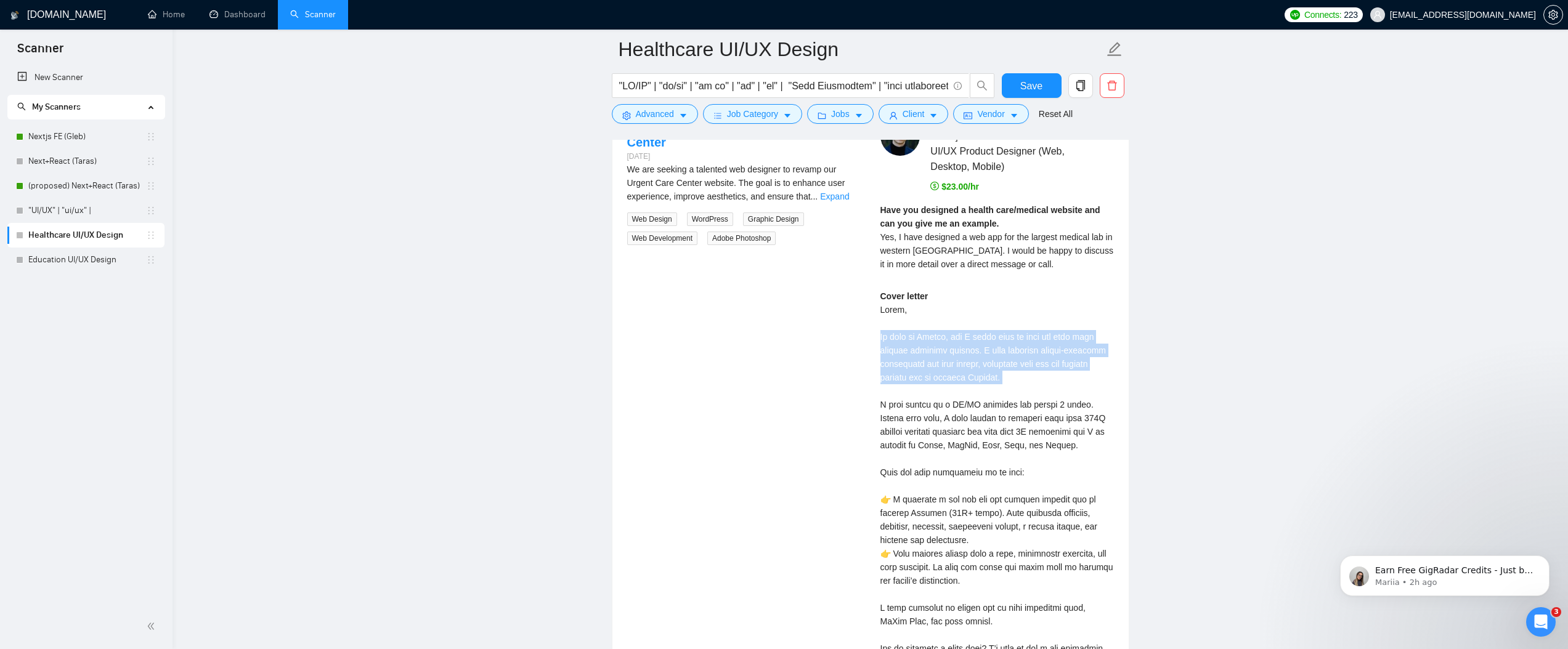
click at [1064, 334] on div "Cover letter" at bounding box center [997, 499] width 233 height 420
click at [1045, 389] on div "Cover letter" at bounding box center [997, 499] width 233 height 420
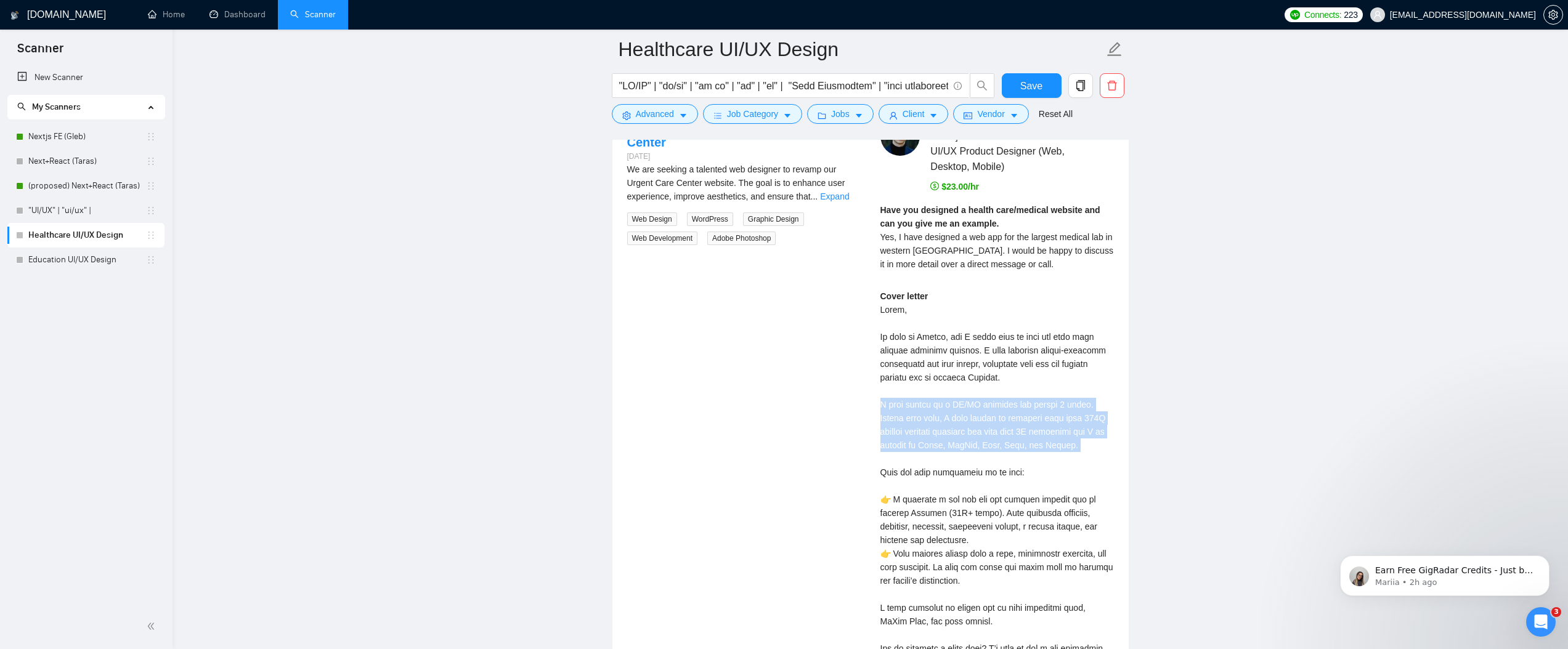
click at [1045, 389] on div "Cover letter" at bounding box center [997, 499] width 233 height 420
click at [1087, 361] on div "Cover letter" at bounding box center [997, 499] width 233 height 420
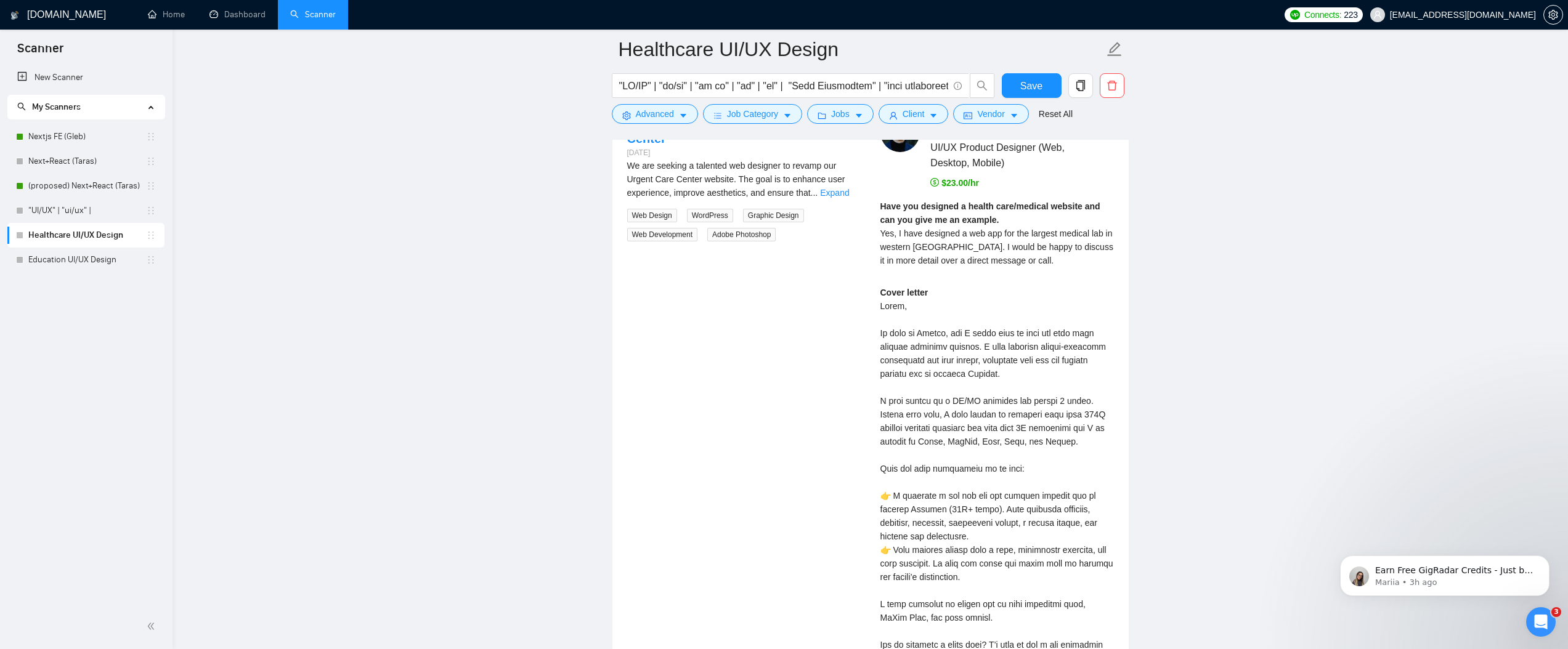
scroll to position [2626, 0]
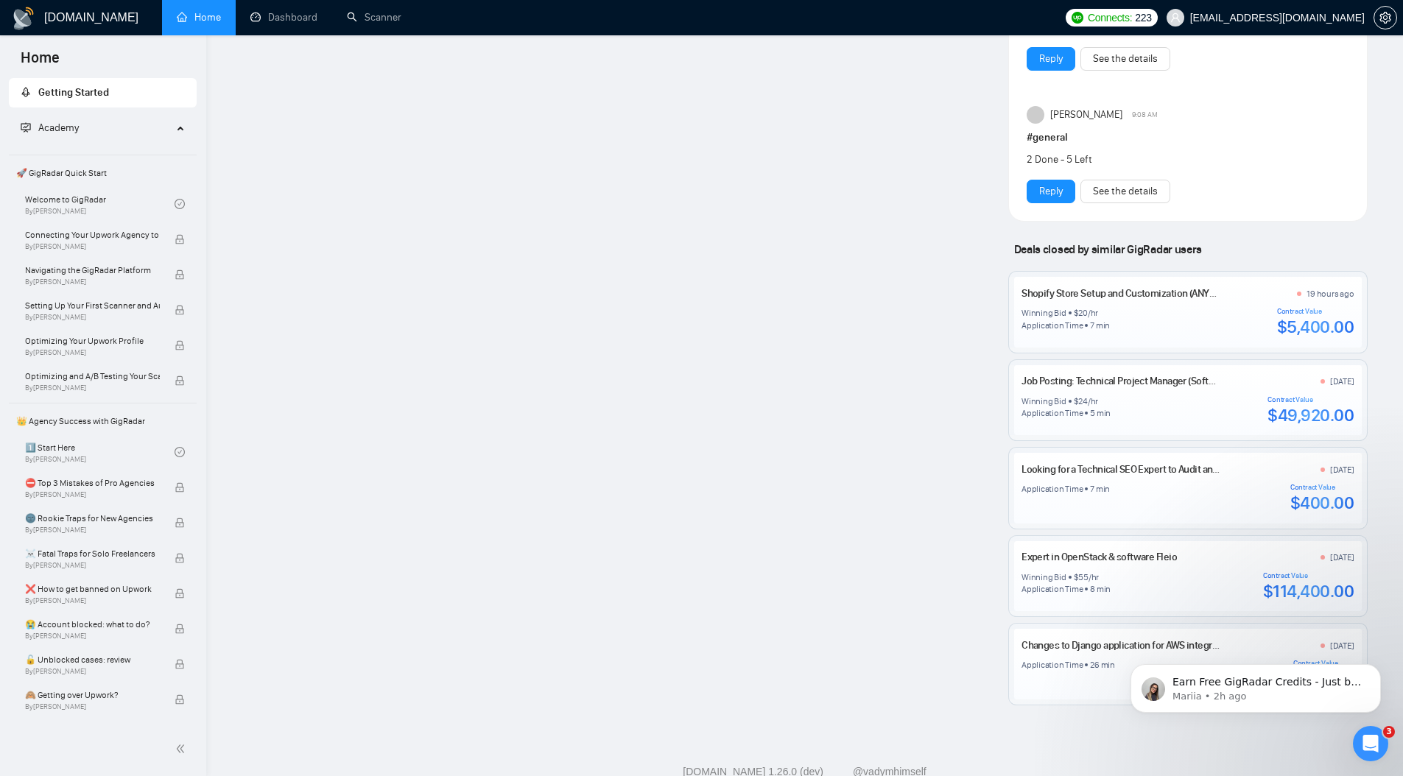
scroll to position [1226, 0]
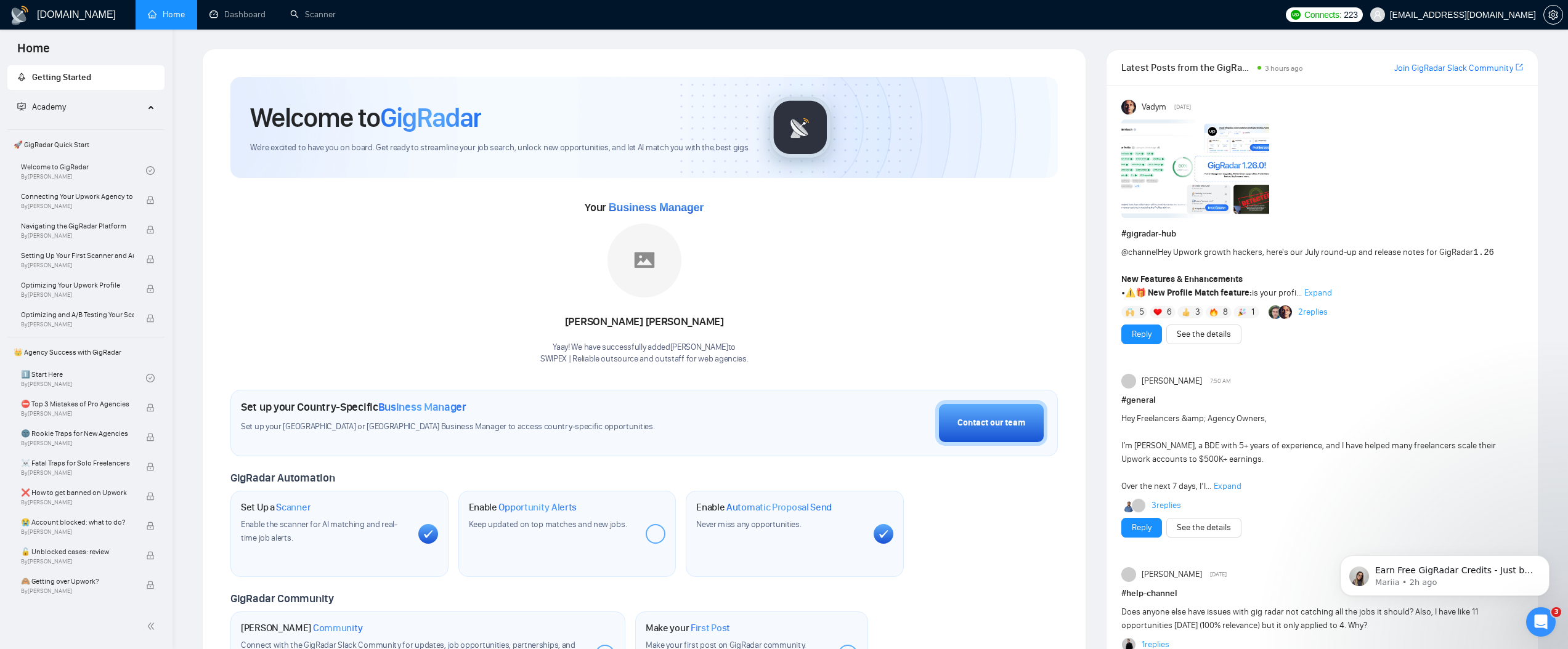
scroll to position [0, 0]
